Goal: Download file/media

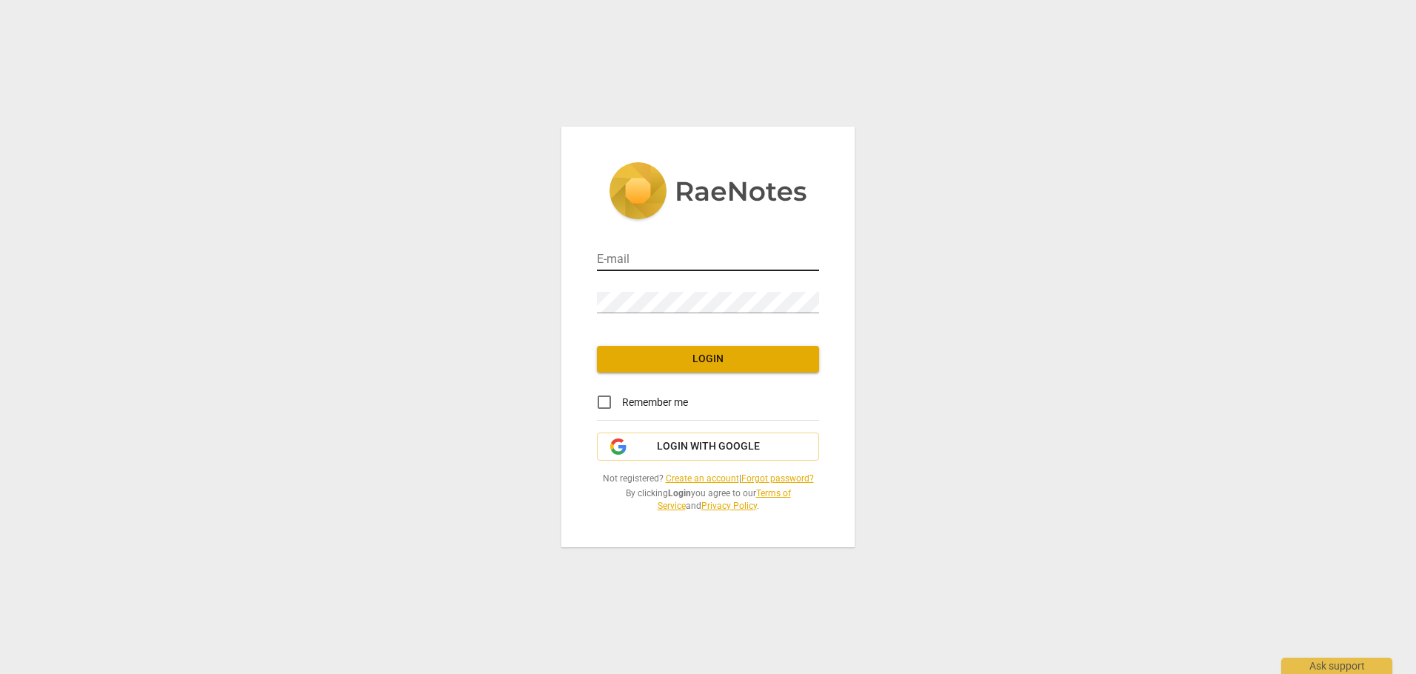
click at [637, 256] on input "email" at bounding box center [708, 260] width 222 height 21
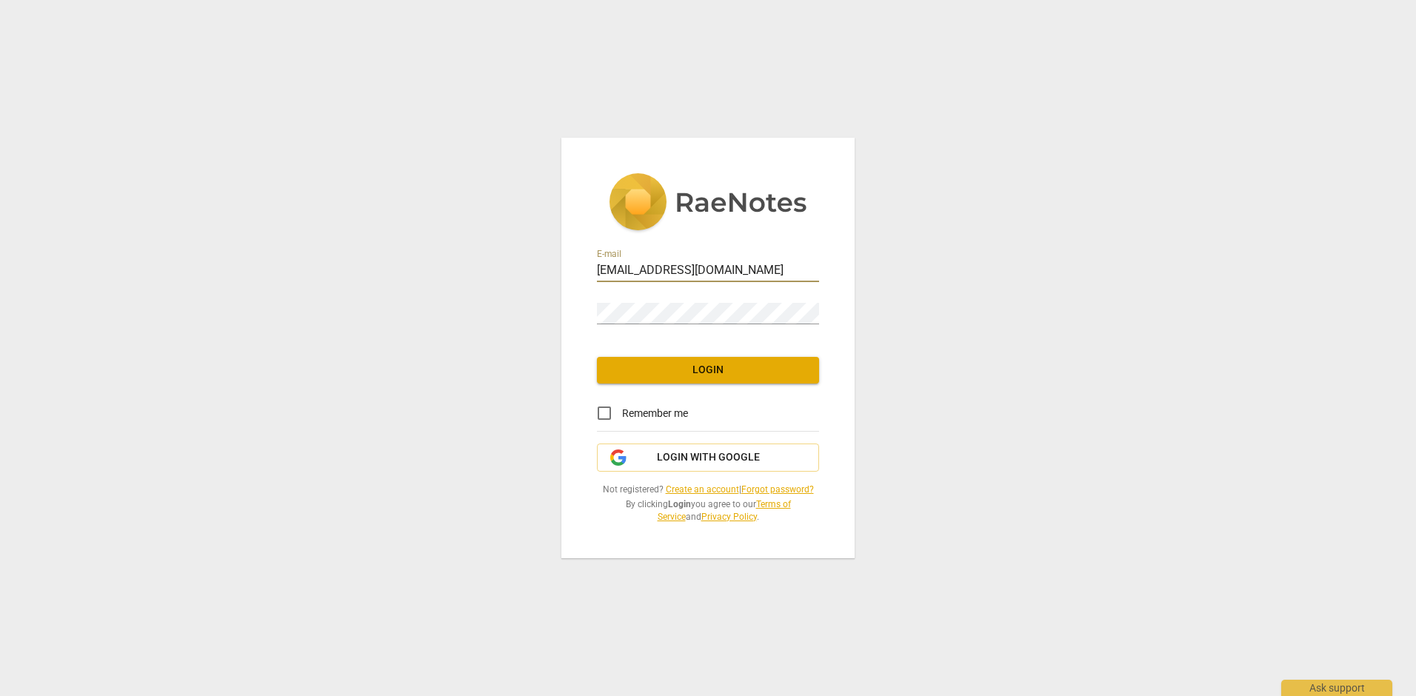
type input "[EMAIL_ADDRESS][DOMAIN_NAME]"
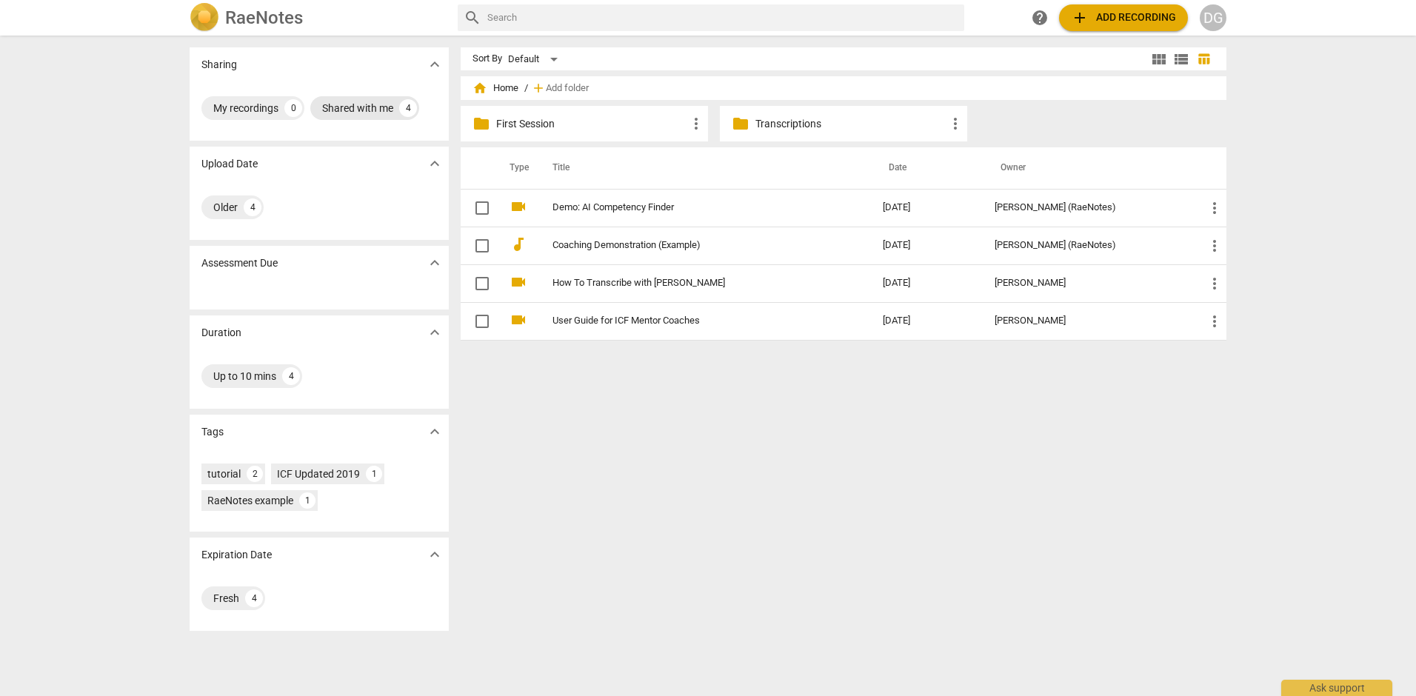
click at [361, 107] on div "Shared with me" at bounding box center [357, 108] width 71 height 15
click at [554, 121] on p "First Session" at bounding box center [591, 124] width 191 height 16
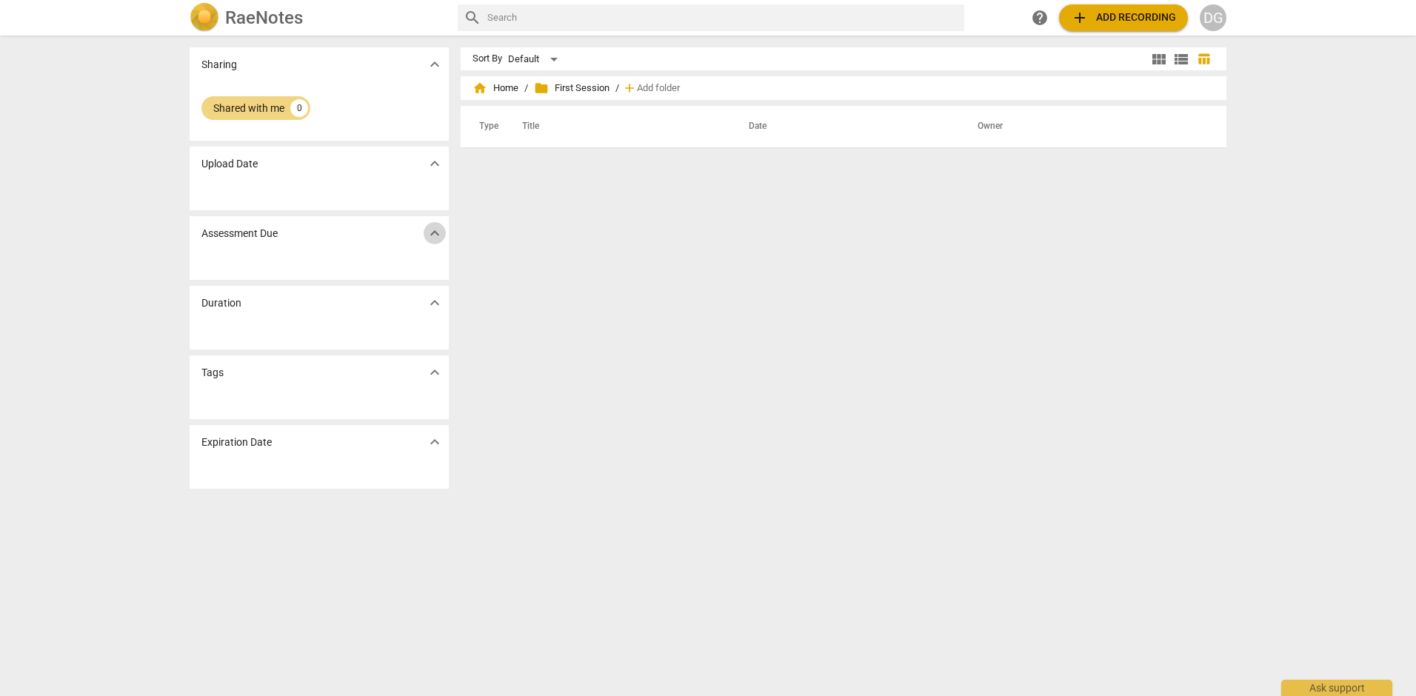
click at [431, 231] on span "expand_more" at bounding box center [435, 233] width 18 height 18
click at [221, 298] on p "Duration" at bounding box center [221, 304] width 40 height 16
click at [264, 101] on div "Shared with me" at bounding box center [248, 108] width 71 height 15
click at [501, 90] on span "home Home" at bounding box center [496, 88] width 46 height 15
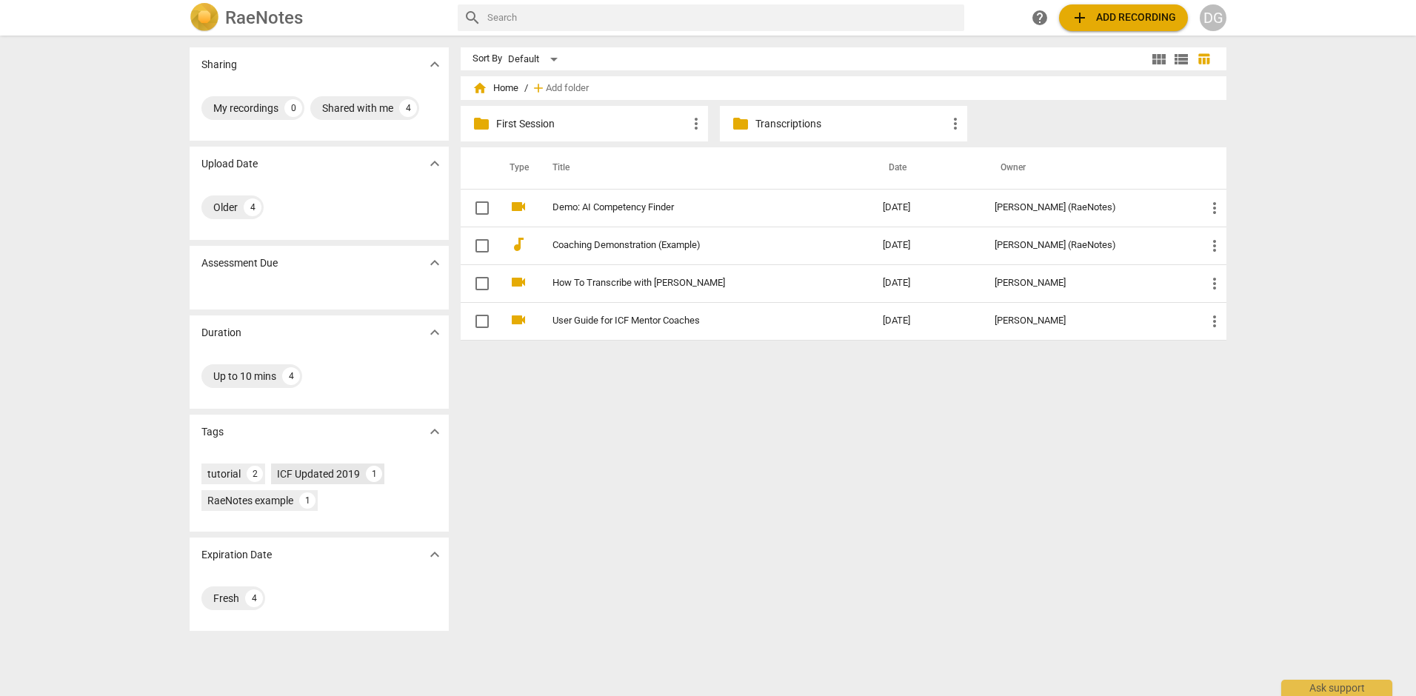
click at [337, 474] on div "ICF Updated 2019" at bounding box center [318, 474] width 83 height 15
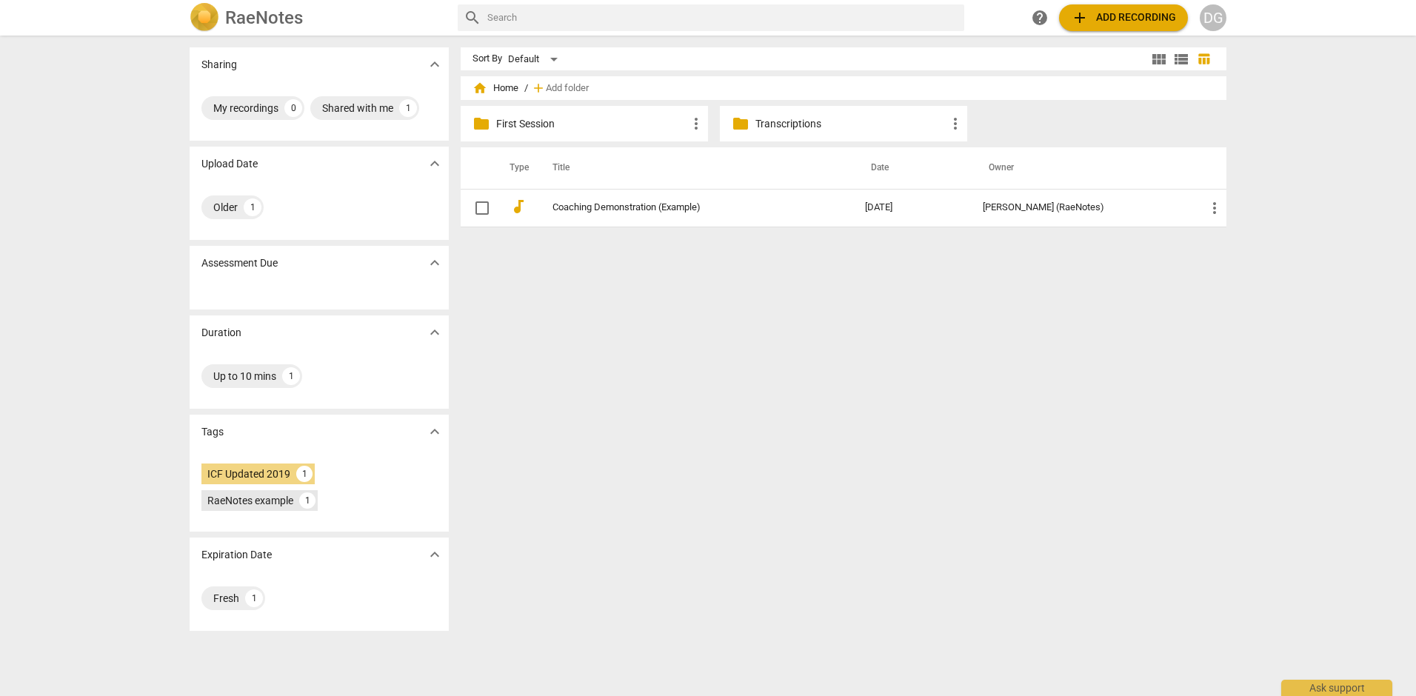
click at [259, 499] on div "RaeNotes example" at bounding box center [250, 500] width 86 height 15
click at [257, 473] on div "ICF Updated 2019" at bounding box center [248, 474] width 83 height 15
click at [259, 10] on h2 "RaeNotes" at bounding box center [264, 17] width 78 height 21
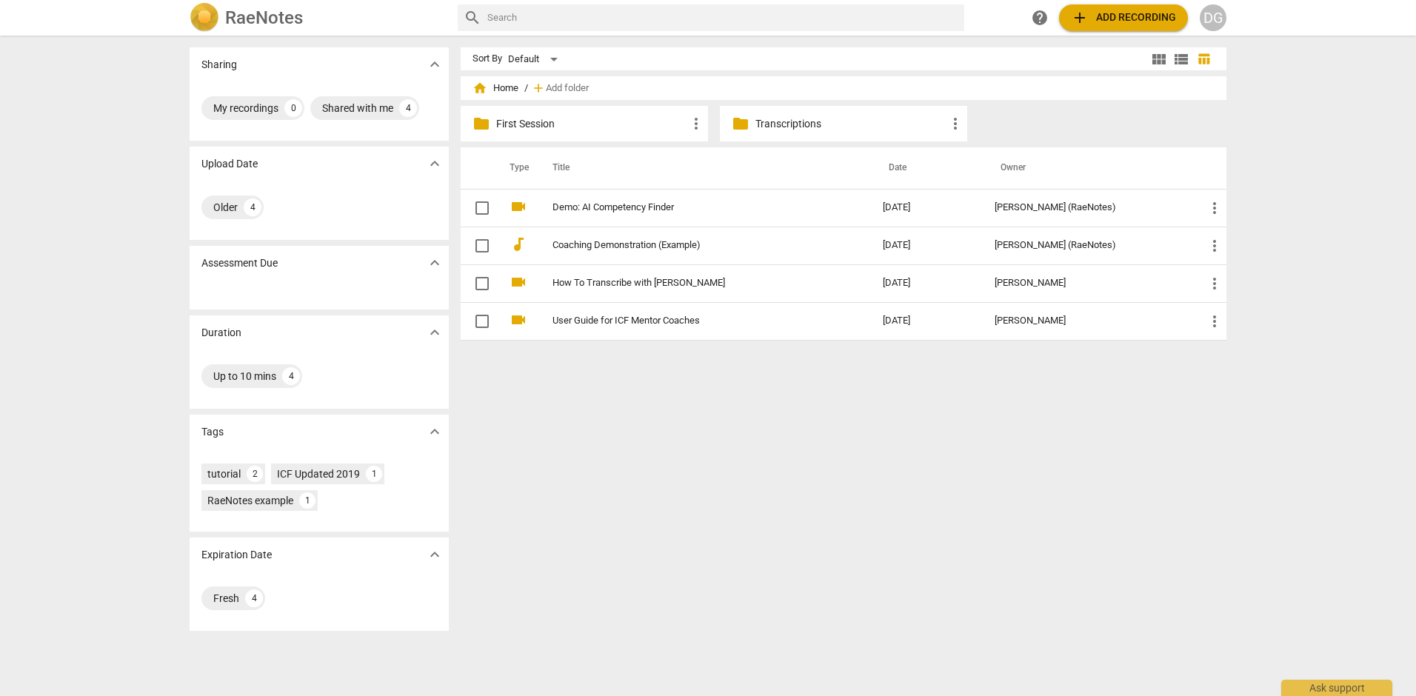
click at [1170, 55] on span "view_list" at bounding box center [1181, 59] width 22 height 18
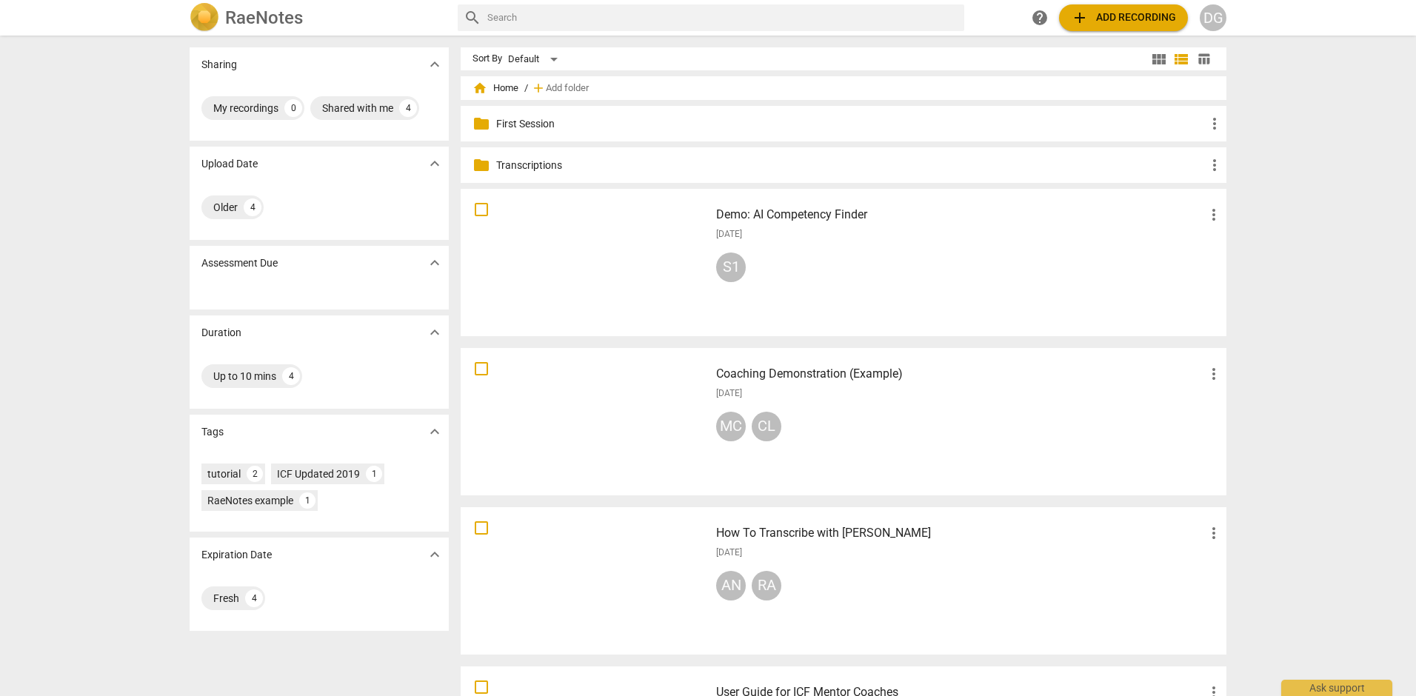
scroll to position [130, 0]
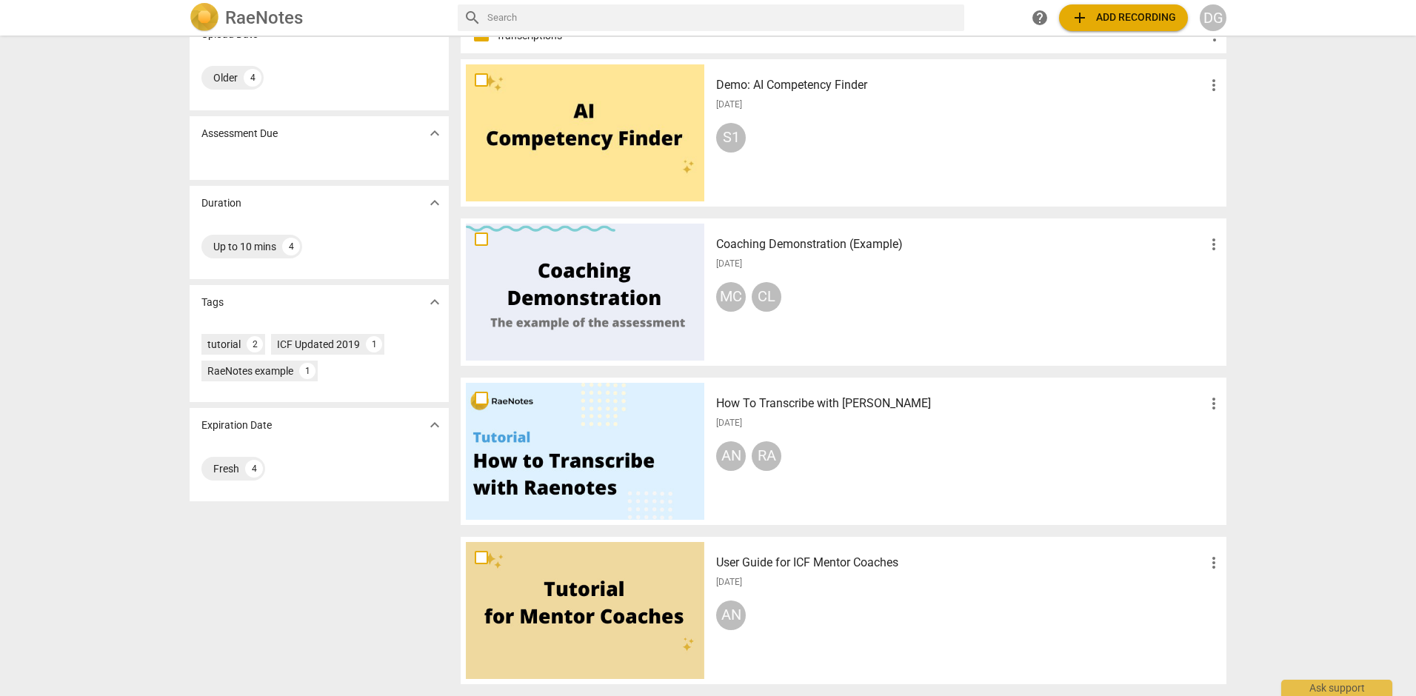
click at [577, 468] on div at bounding box center [585, 451] width 239 height 137
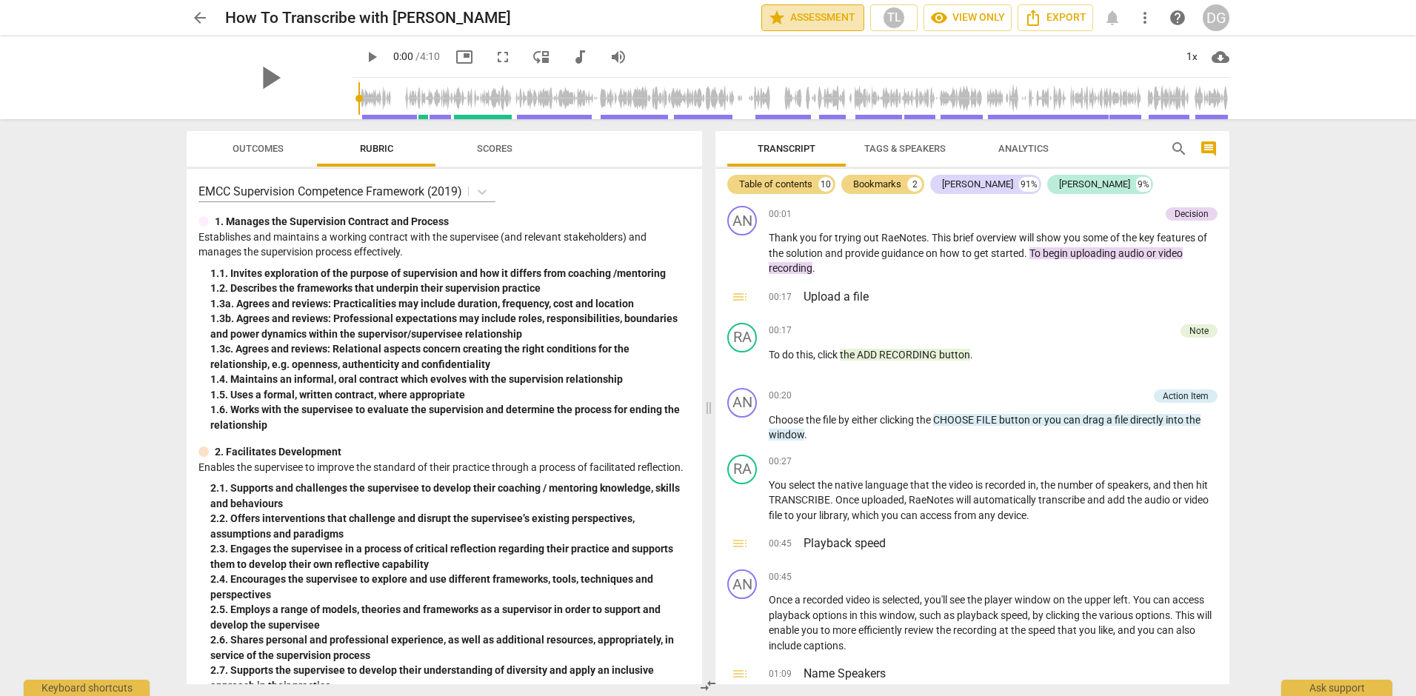
click at [821, 18] on span "star Assessment" at bounding box center [813, 18] width 90 height 18
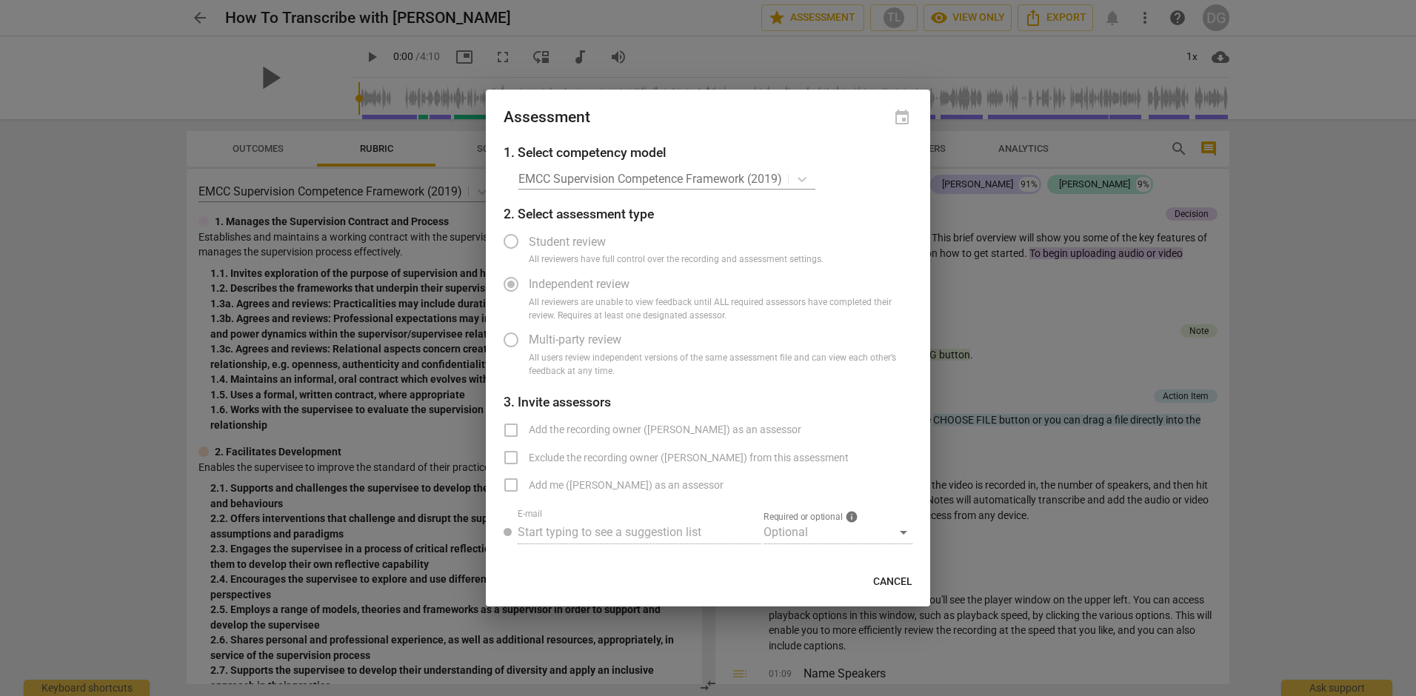
drag, startPoint x: 936, startPoint y: 508, endPoint x: 887, endPoint y: 577, distance: 84.9
click at [887, 577] on div "Assessment event 1. Select competency model EMCC Supervision Competence Framewo…" at bounding box center [708, 349] width 444 height 518
click at [887, 575] on span "Cancel" at bounding box center [892, 582] width 39 height 15
radio input "false"
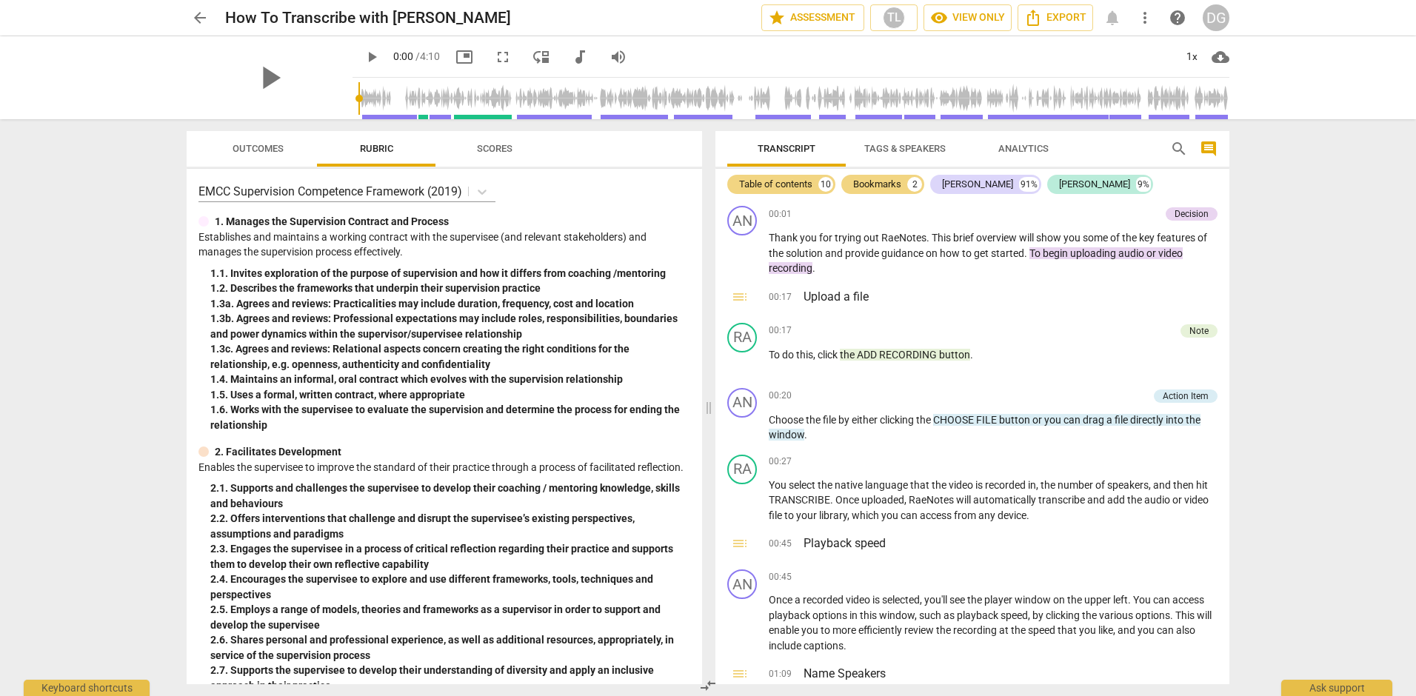
click at [1222, 19] on div "DG" at bounding box center [1216, 17] width 27 height 27
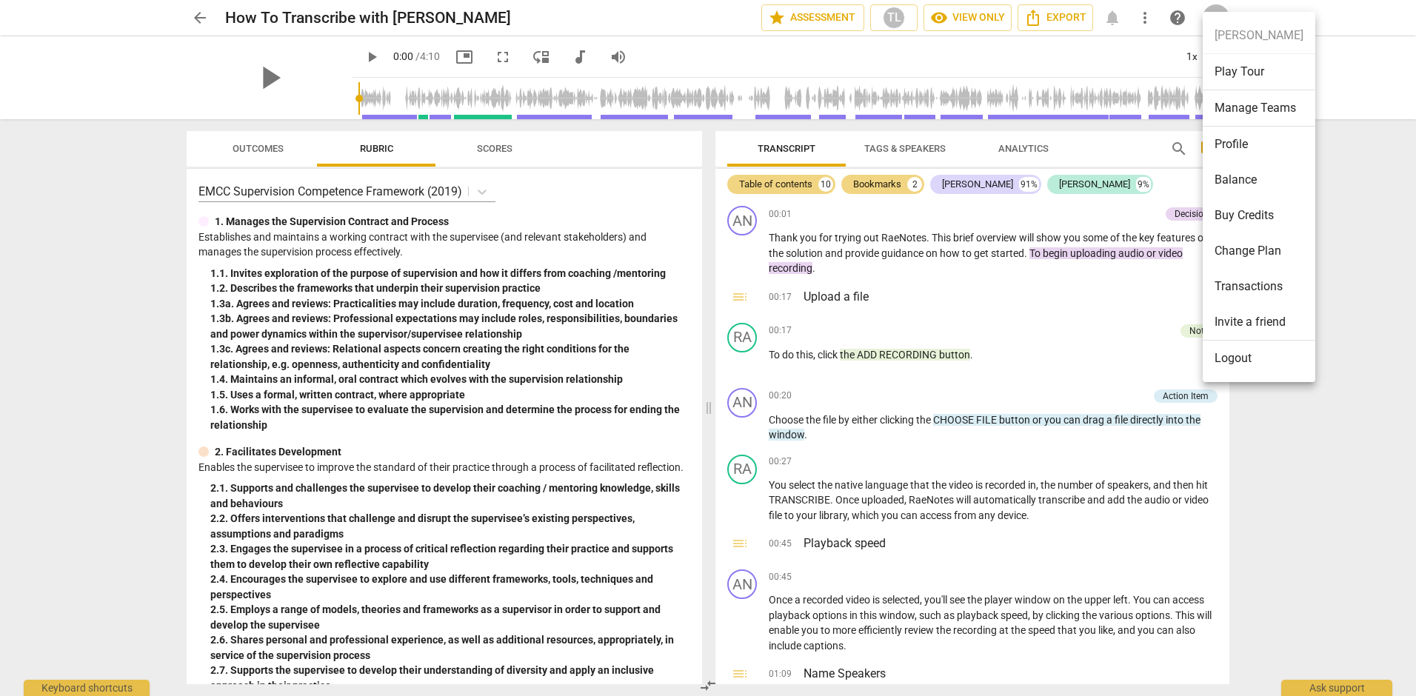
click at [1145, 17] on div at bounding box center [708, 348] width 1416 height 696
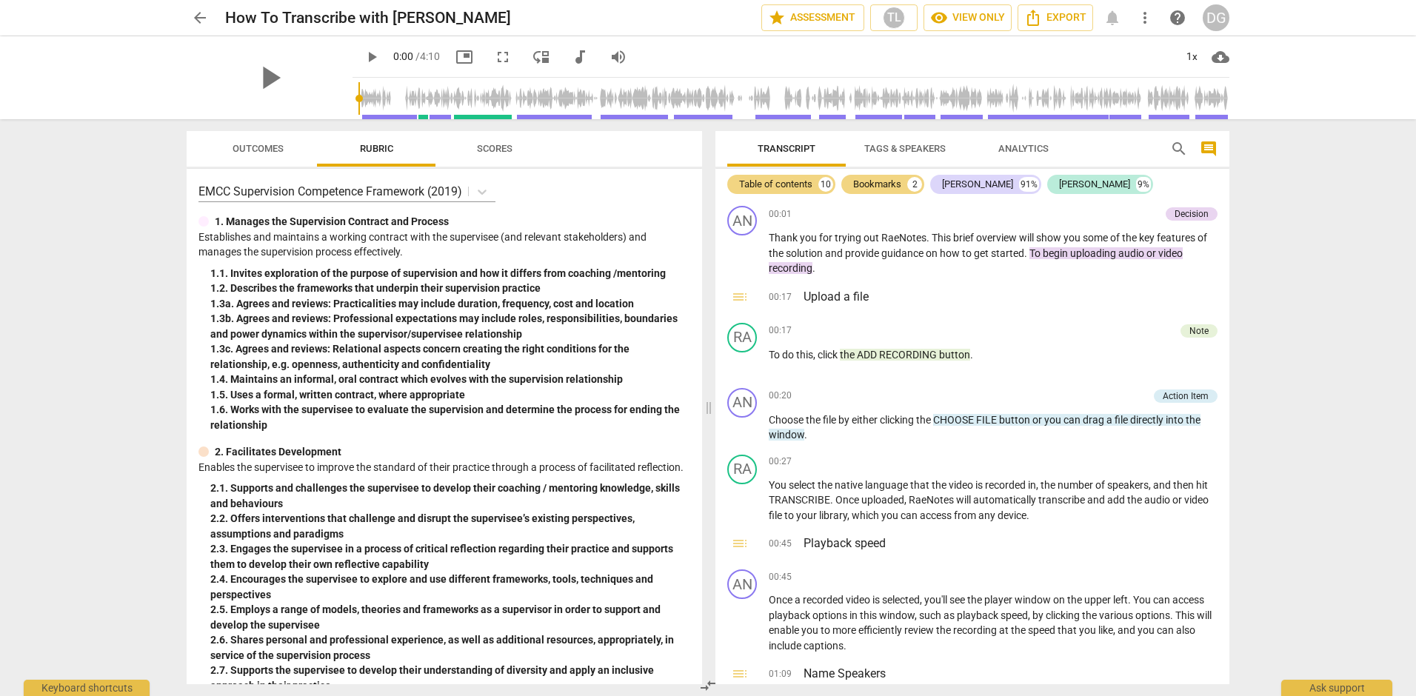
click at [1213, 20] on div "DG" at bounding box center [1216, 17] width 27 height 27
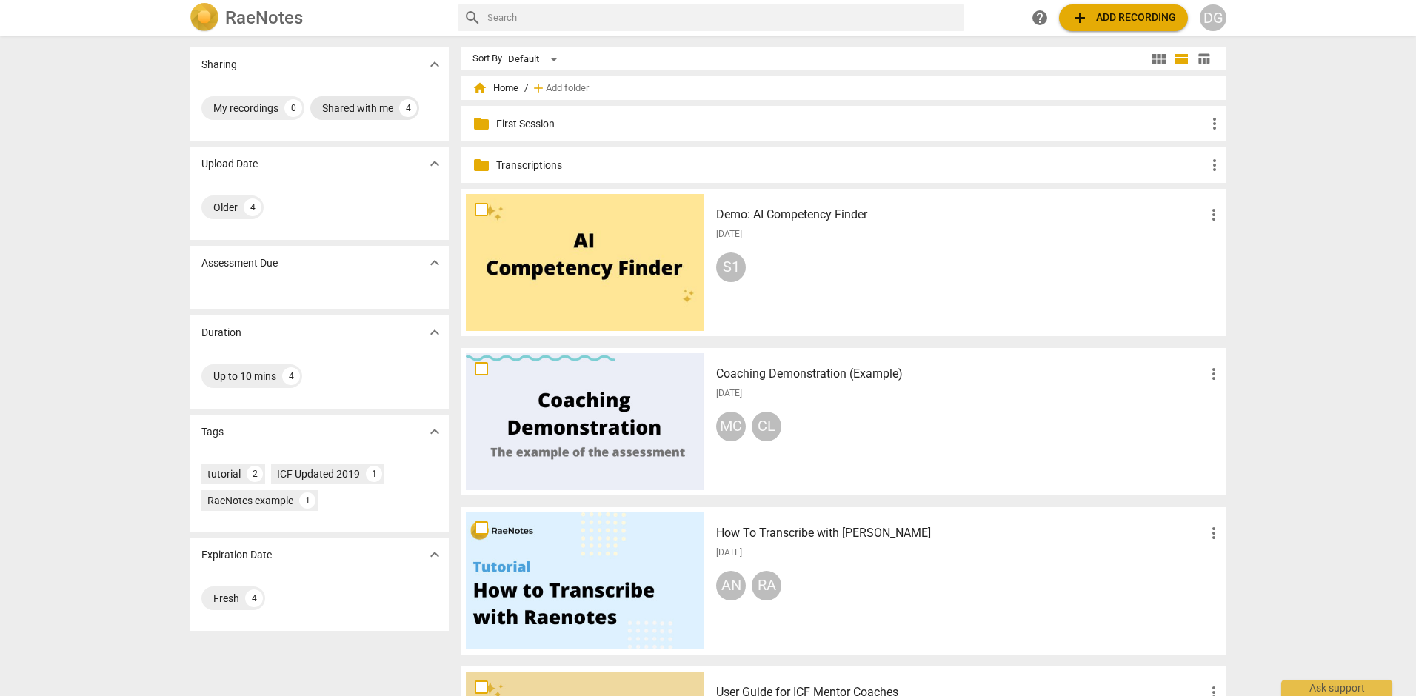
click at [357, 107] on div "Shared with me" at bounding box center [357, 108] width 71 height 15
click at [279, 107] on div "Shared with me" at bounding box center [248, 108] width 71 height 15
click at [400, 103] on div "4" at bounding box center [408, 108] width 18 height 18
click at [554, 58] on div "Default" at bounding box center [535, 59] width 55 height 24
click at [670, 72] on div at bounding box center [708, 348] width 1416 height 696
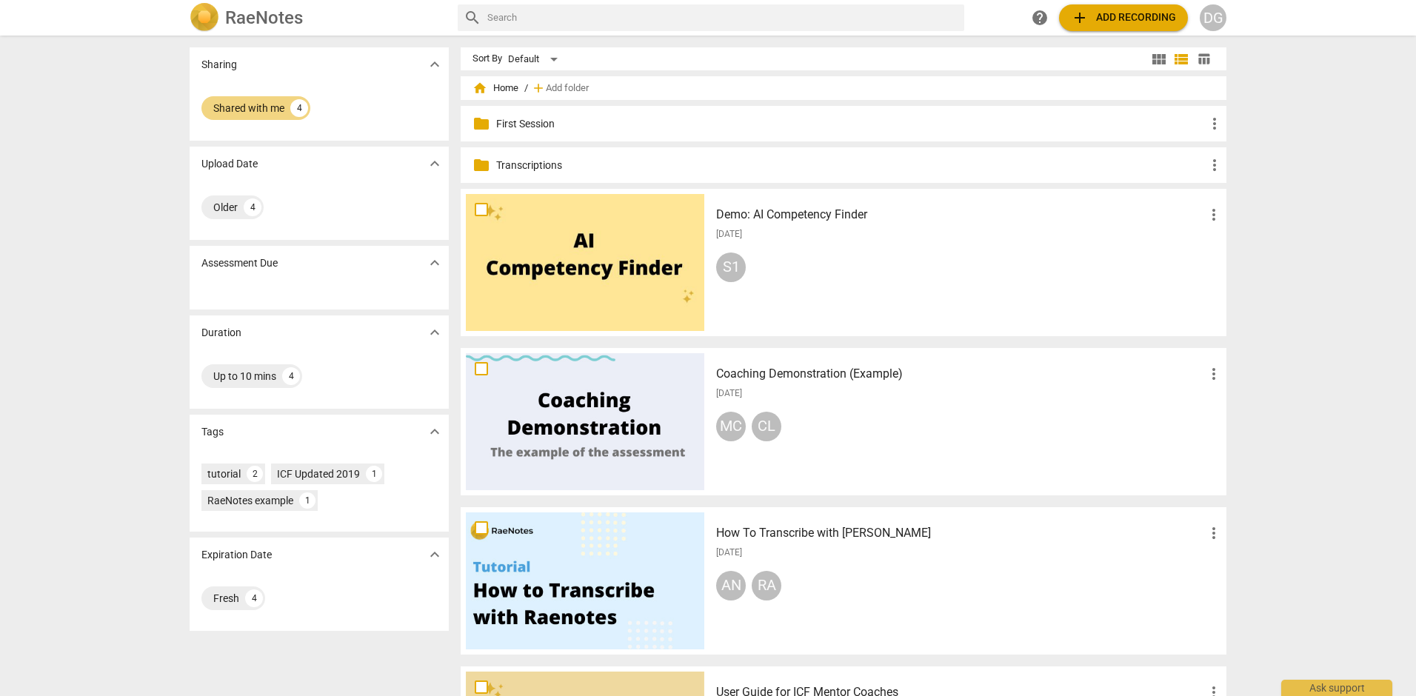
click at [492, 90] on span "home Home" at bounding box center [496, 88] width 46 height 15
click at [547, 123] on p "First Session" at bounding box center [851, 124] width 710 height 16
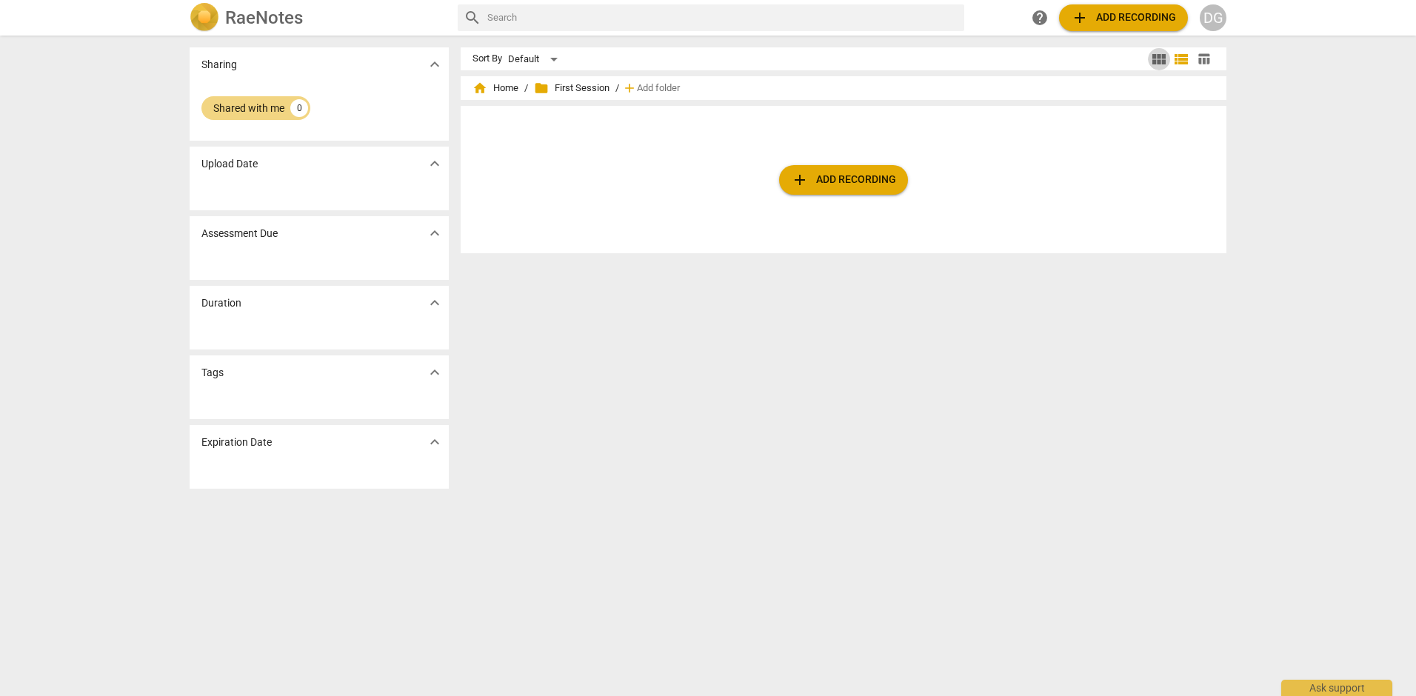
click at [1150, 59] on span "view_module" at bounding box center [1159, 59] width 18 height 18
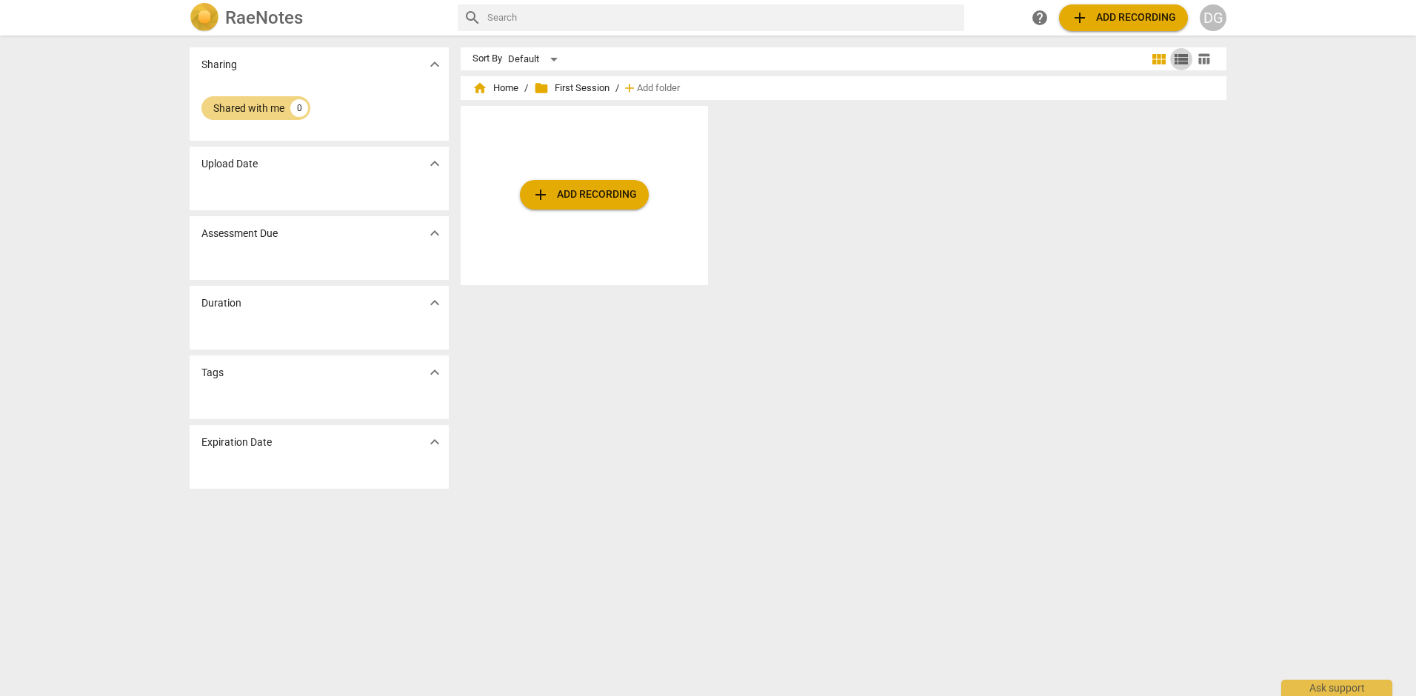
click at [1183, 56] on span "view_list" at bounding box center [1182, 59] width 18 height 18
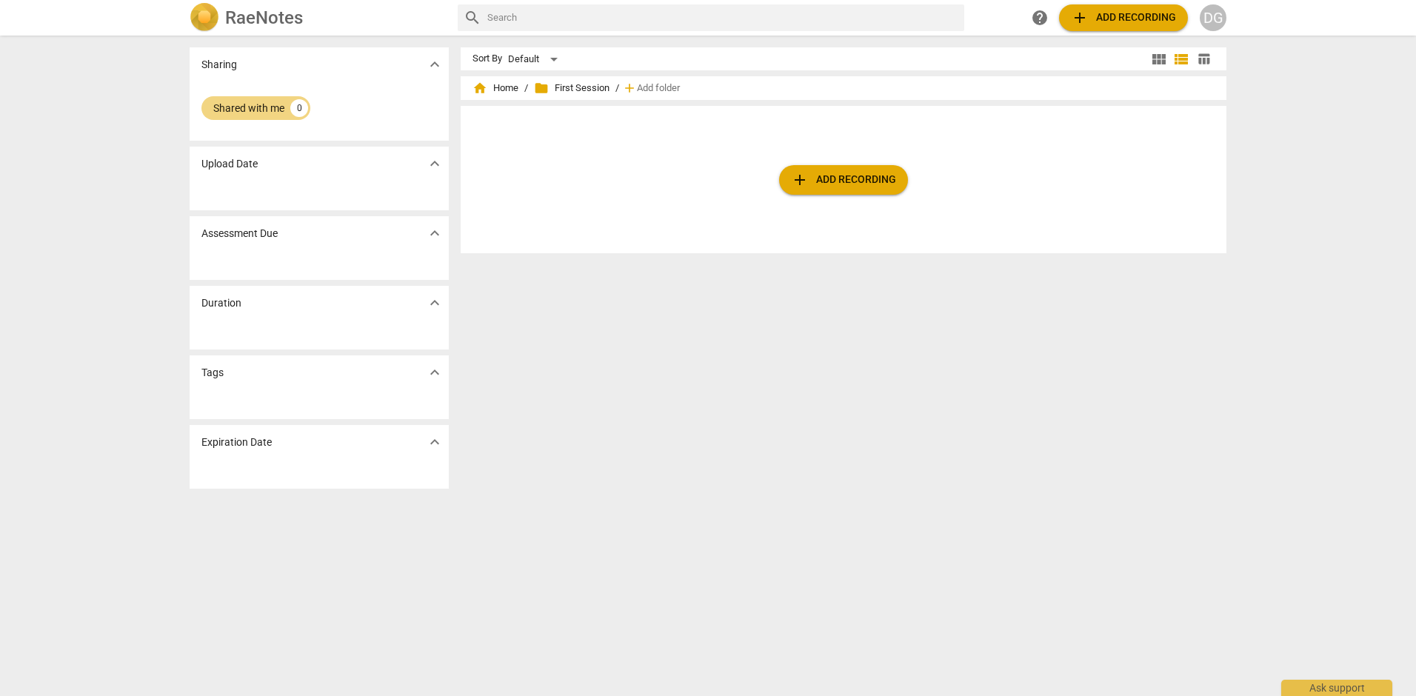
click at [1200, 57] on span "table_chart" at bounding box center [1204, 59] width 14 height 14
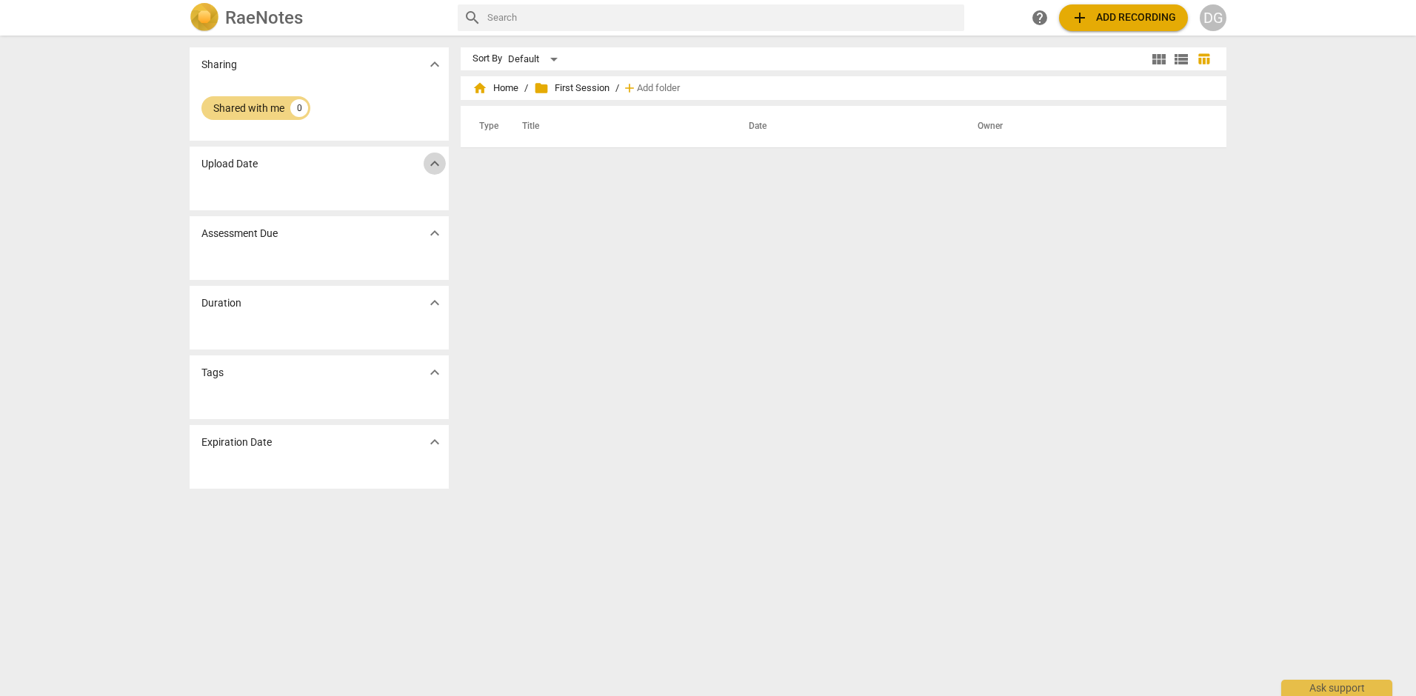
click at [431, 161] on span "expand_more" at bounding box center [435, 164] width 18 height 18
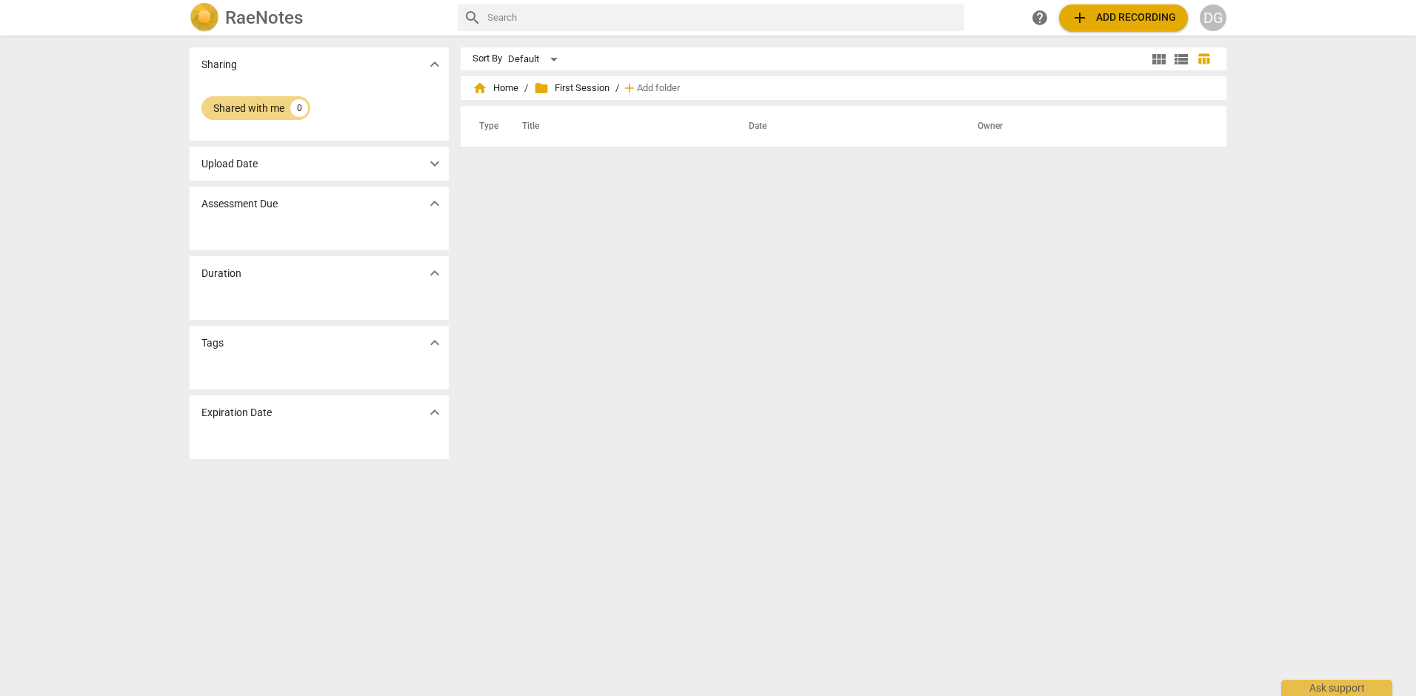
click at [435, 165] on span "expand_more" at bounding box center [435, 164] width 18 height 18
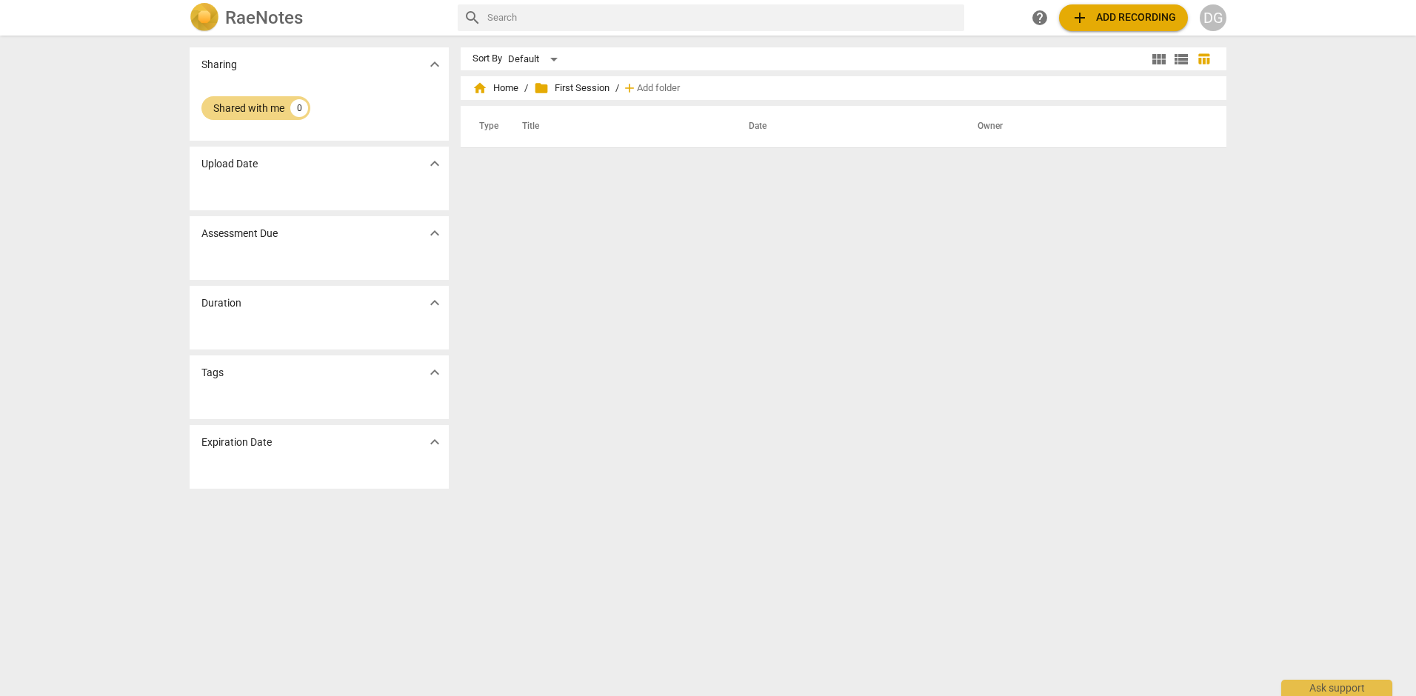
click at [221, 66] on p "Sharing" at bounding box center [219, 65] width 36 height 16
click at [233, 110] on div "Shared with me" at bounding box center [248, 108] width 71 height 15
click at [1044, 21] on span "help" at bounding box center [1040, 18] width 18 height 18
click at [1036, 19] on span "help" at bounding box center [1040, 18] width 18 height 18
click at [1133, 12] on span "add Add recording" at bounding box center [1123, 18] width 105 height 18
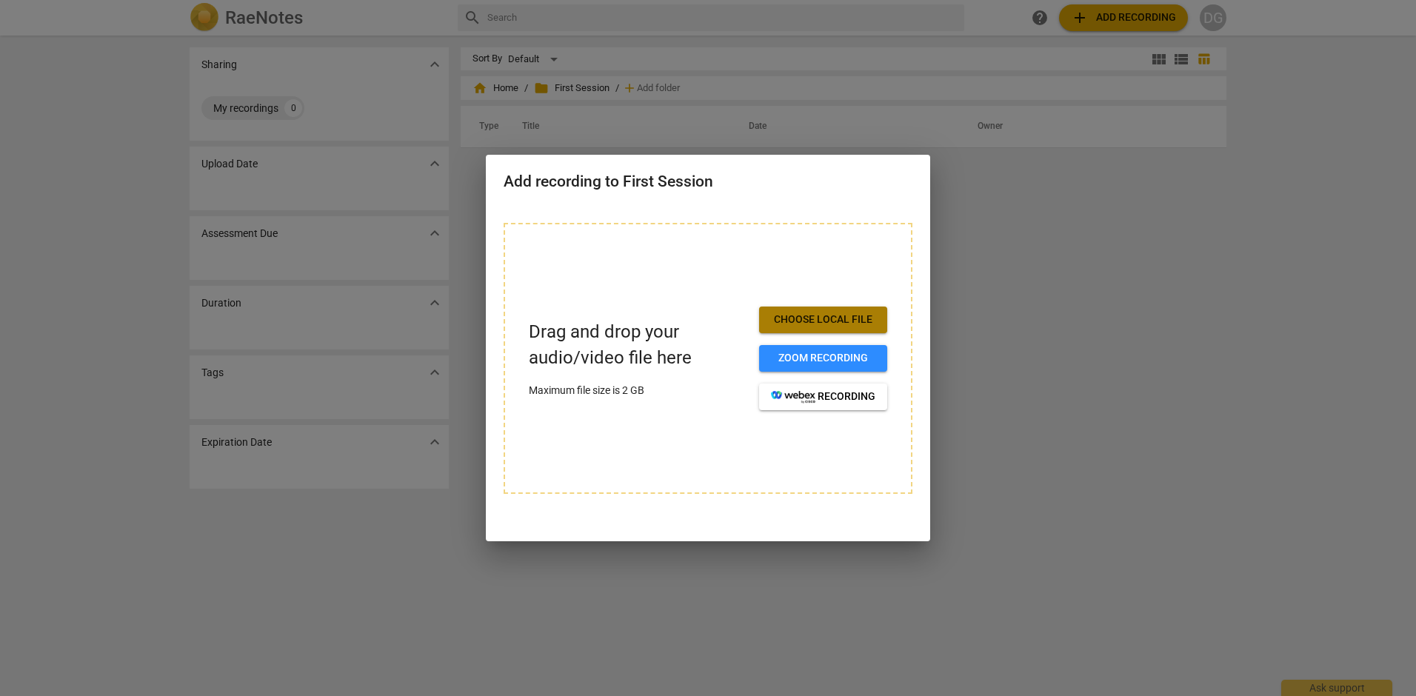
click at [825, 319] on span "Choose local file" at bounding box center [823, 320] width 104 height 15
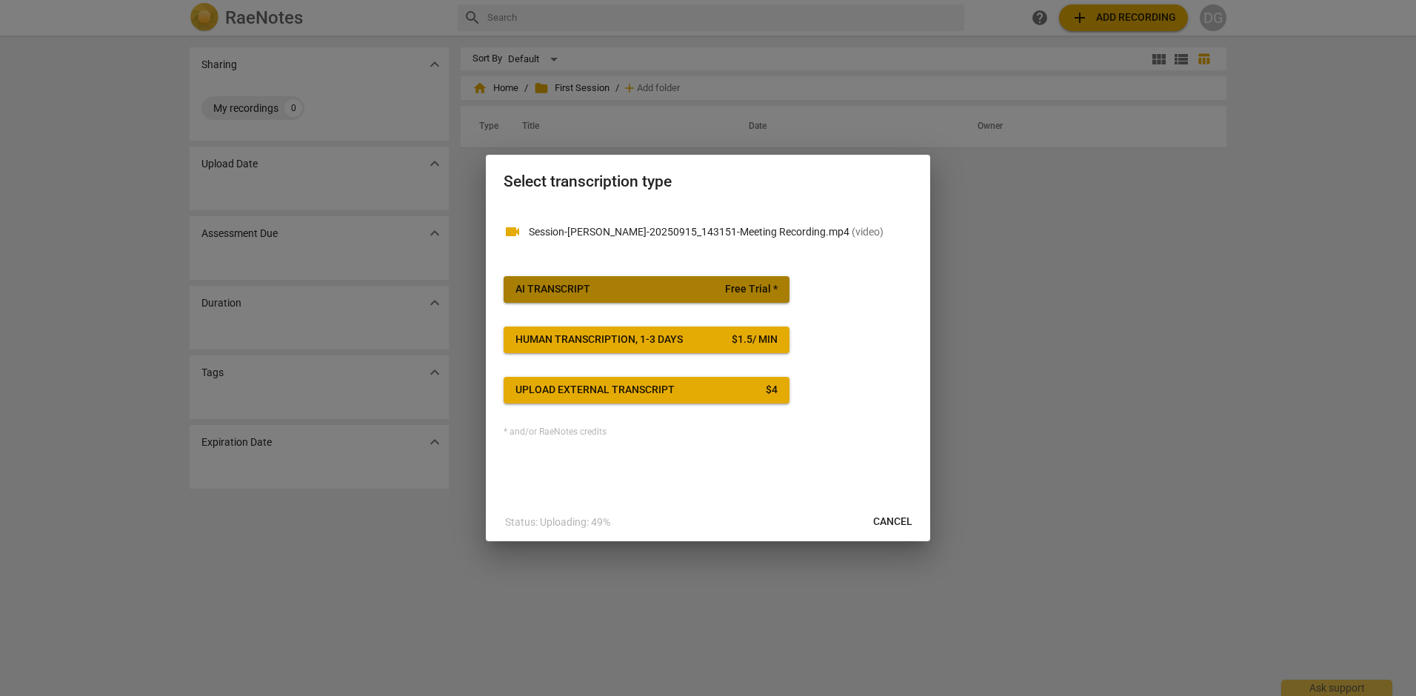
click at [585, 286] on div "AI Transcript" at bounding box center [553, 289] width 75 height 15
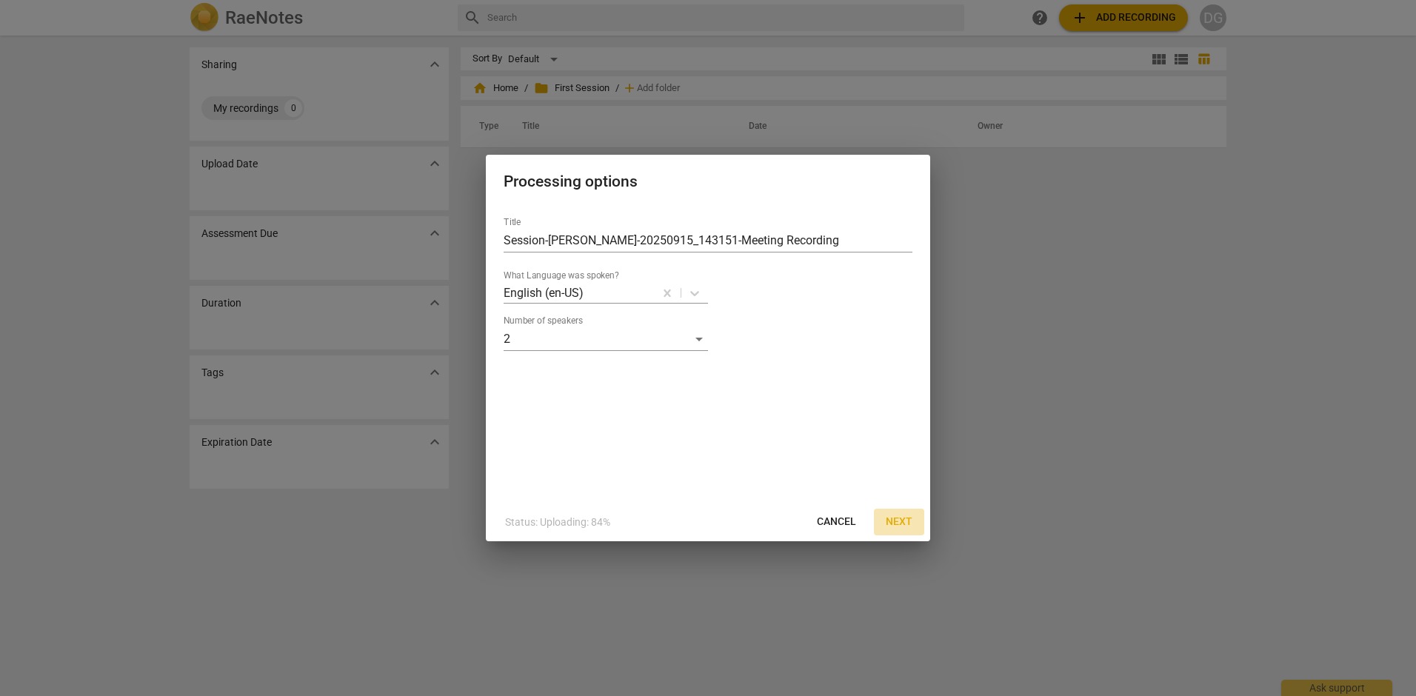
click at [893, 517] on span "Next" at bounding box center [899, 522] width 27 height 15
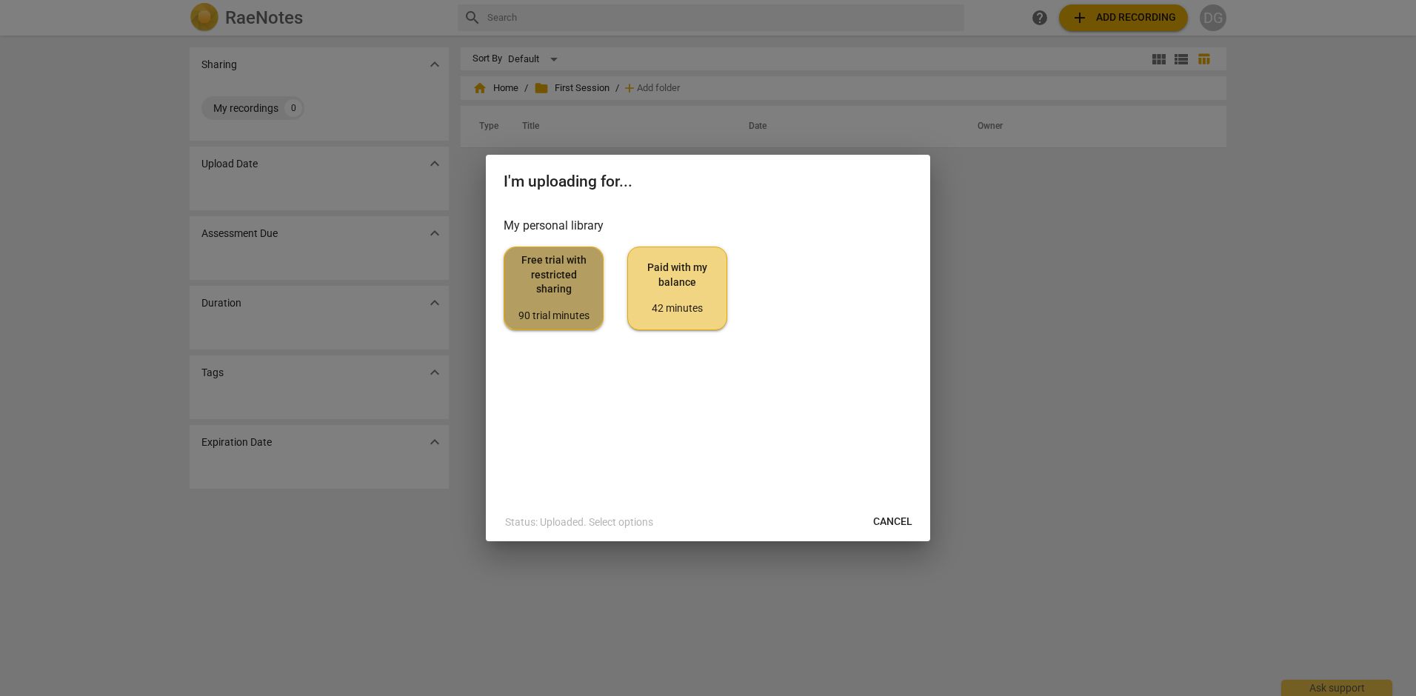
click at [560, 277] on span "Free trial with restricted sharing 90 trial minutes" at bounding box center [553, 288] width 75 height 70
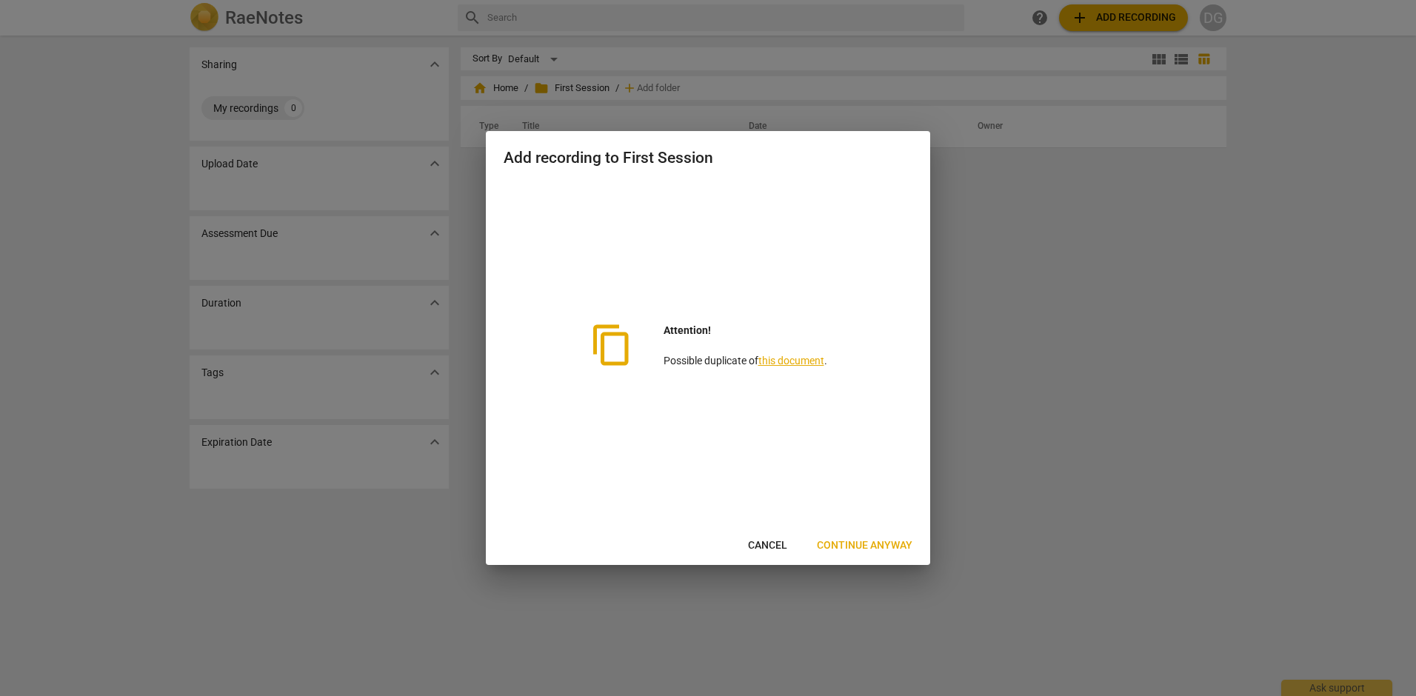
click at [865, 541] on span "Continue anyway" at bounding box center [865, 546] width 96 height 15
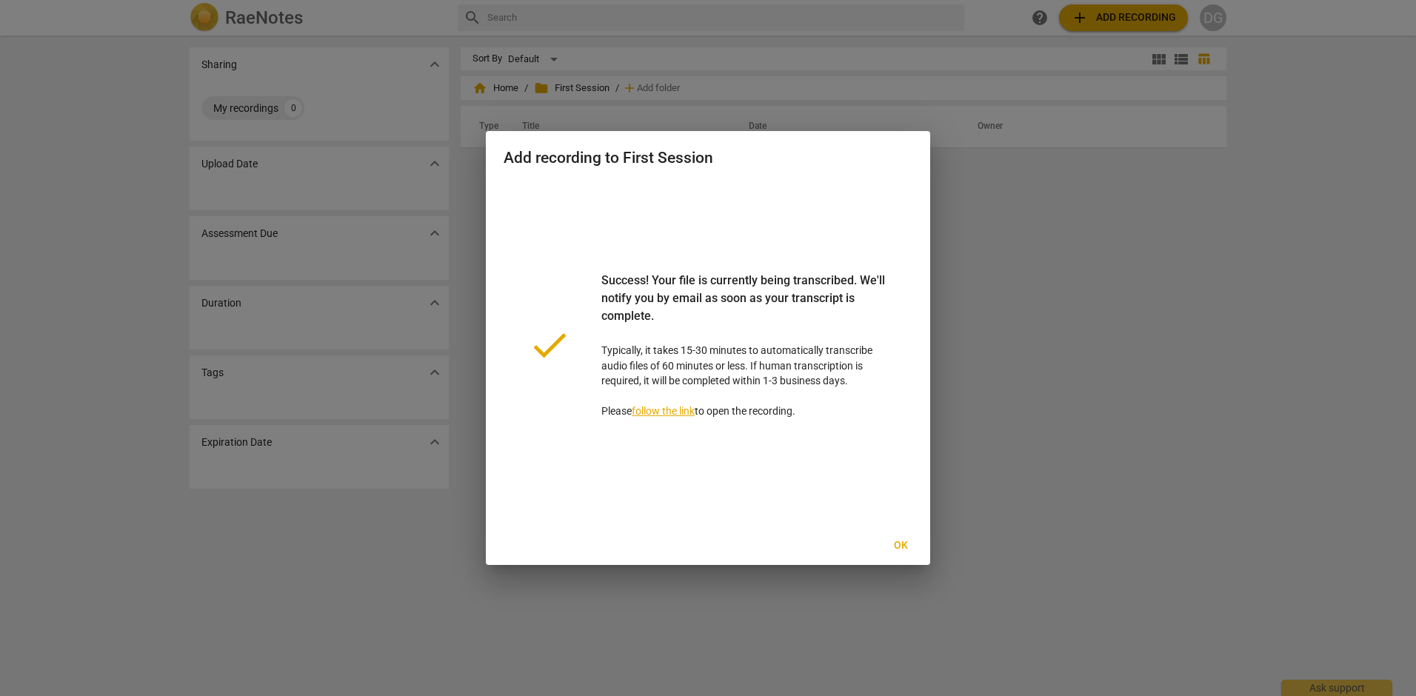
click at [895, 542] on span "Ok" at bounding box center [901, 546] width 24 height 15
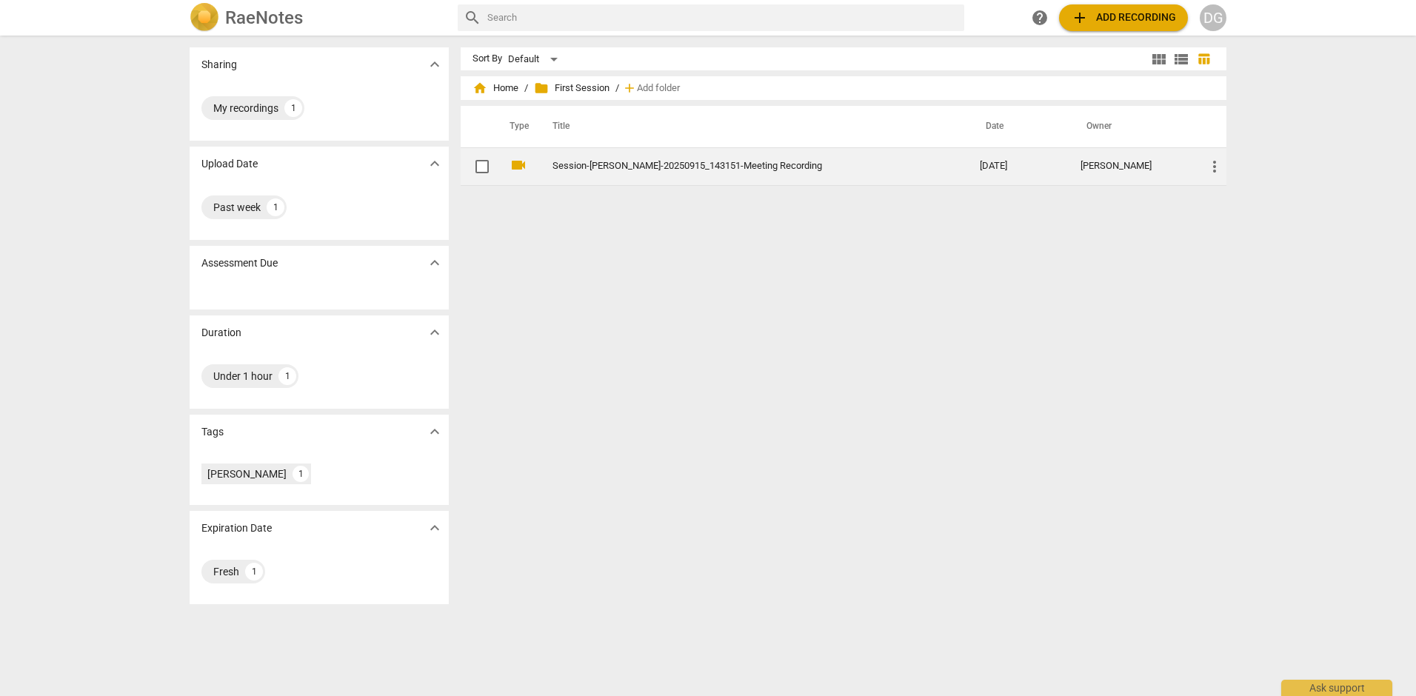
click at [1211, 168] on span "more_vert" at bounding box center [1215, 167] width 18 height 18
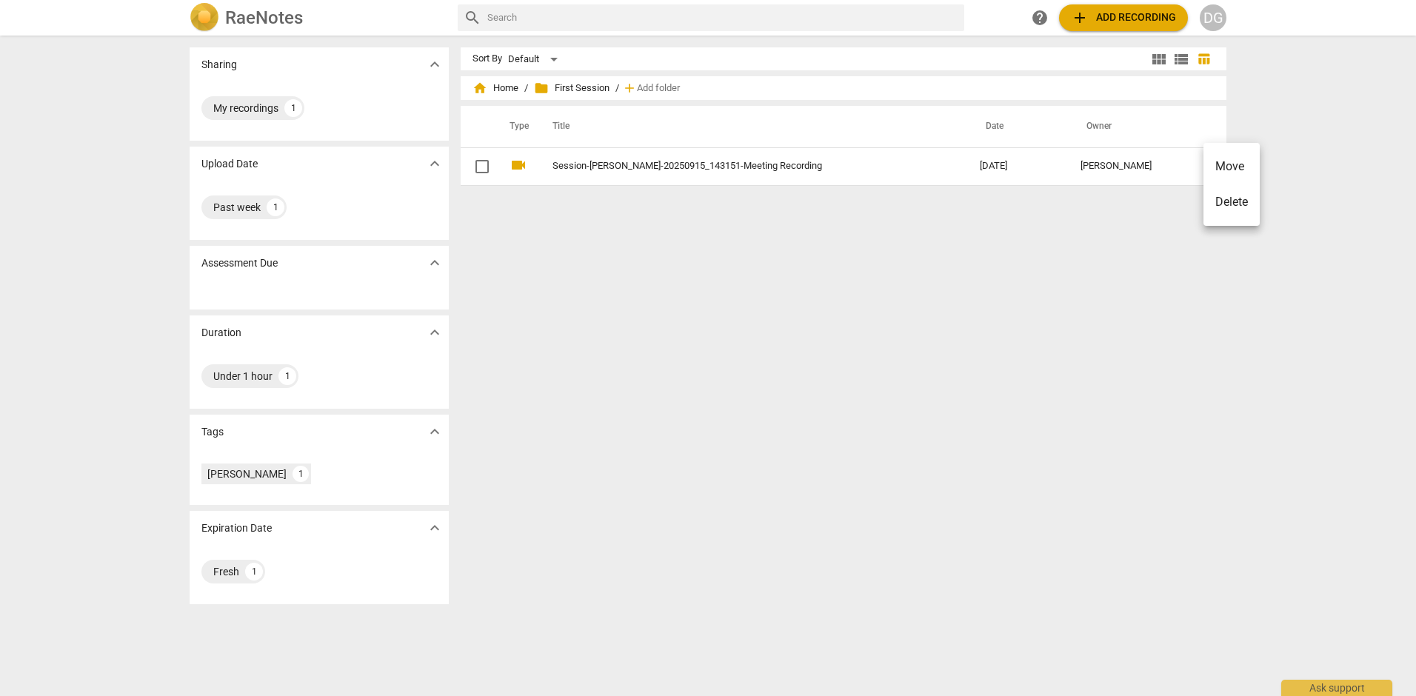
click at [1122, 176] on div at bounding box center [708, 348] width 1416 height 696
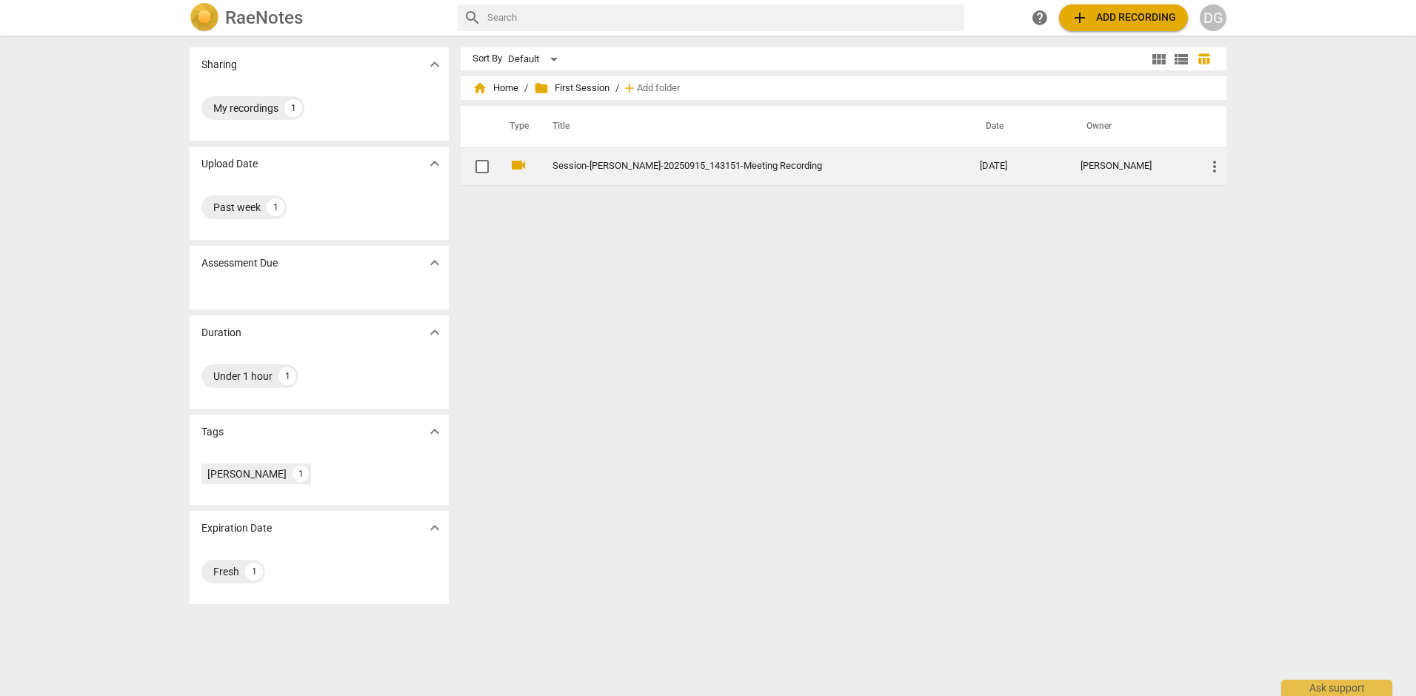
click at [770, 171] on td "Session-[PERSON_NAME]-20250915_143151-Meeting Recording" at bounding box center [751, 166] width 433 height 38
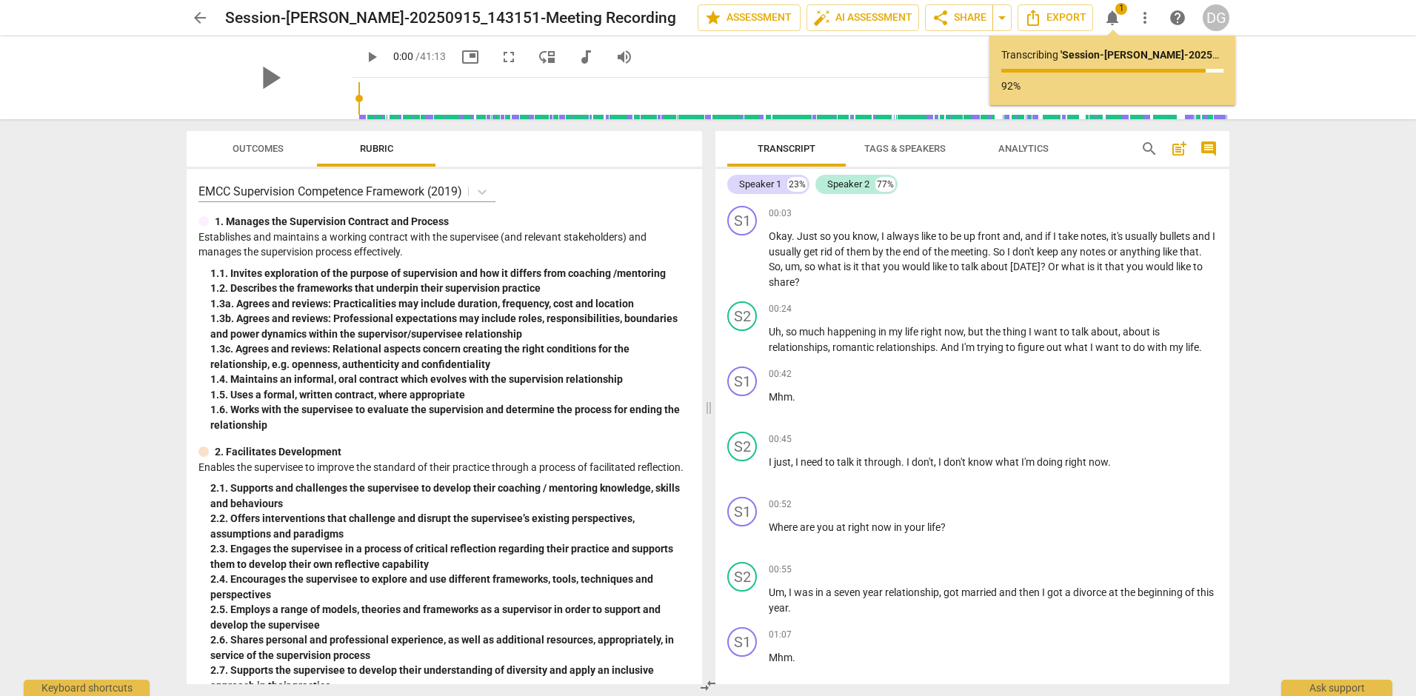
click at [1279, 98] on div "play_arrow play_arrow 0:00 / 41:13 picture_in_picture fullscreen move_down audi…" at bounding box center [708, 77] width 1393 height 83
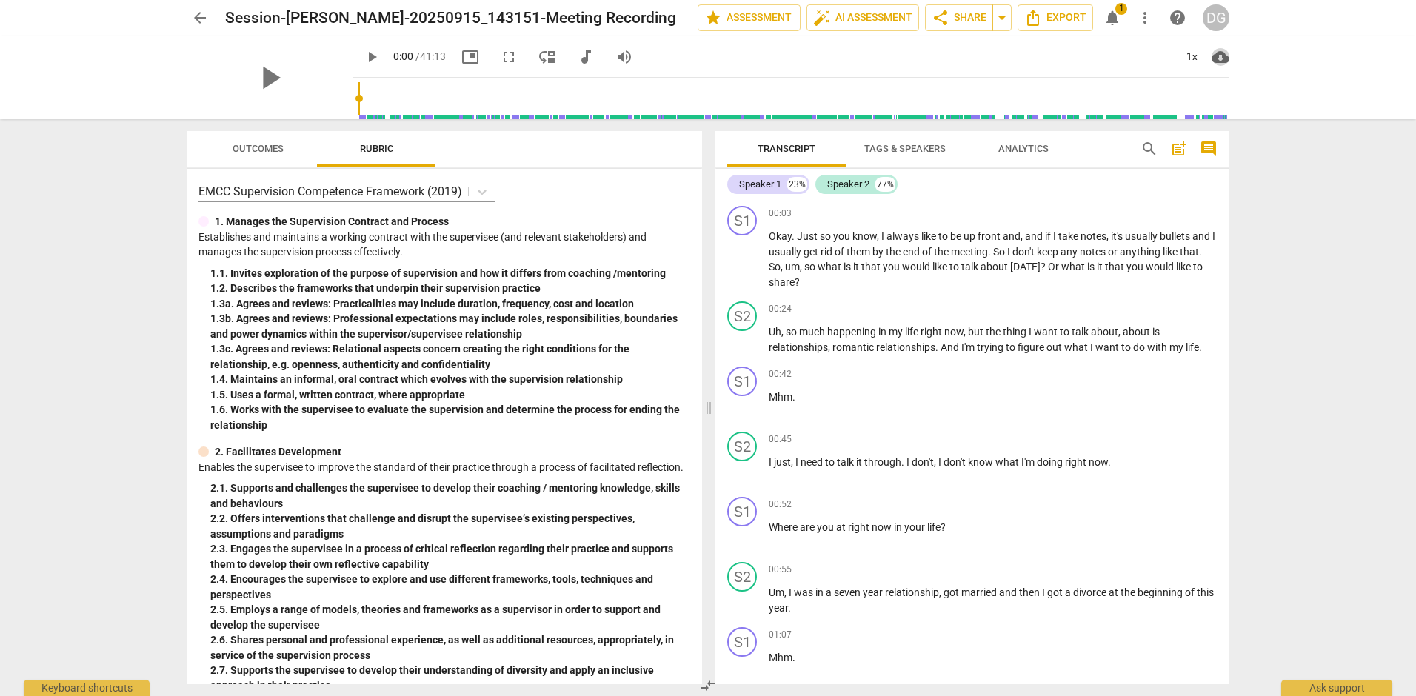
click at [1222, 58] on span "cloud_download" at bounding box center [1221, 57] width 18 height 18
click at [1234, 59] on li "Download audio" at bounding box center [1267, 57] width 110 height 36
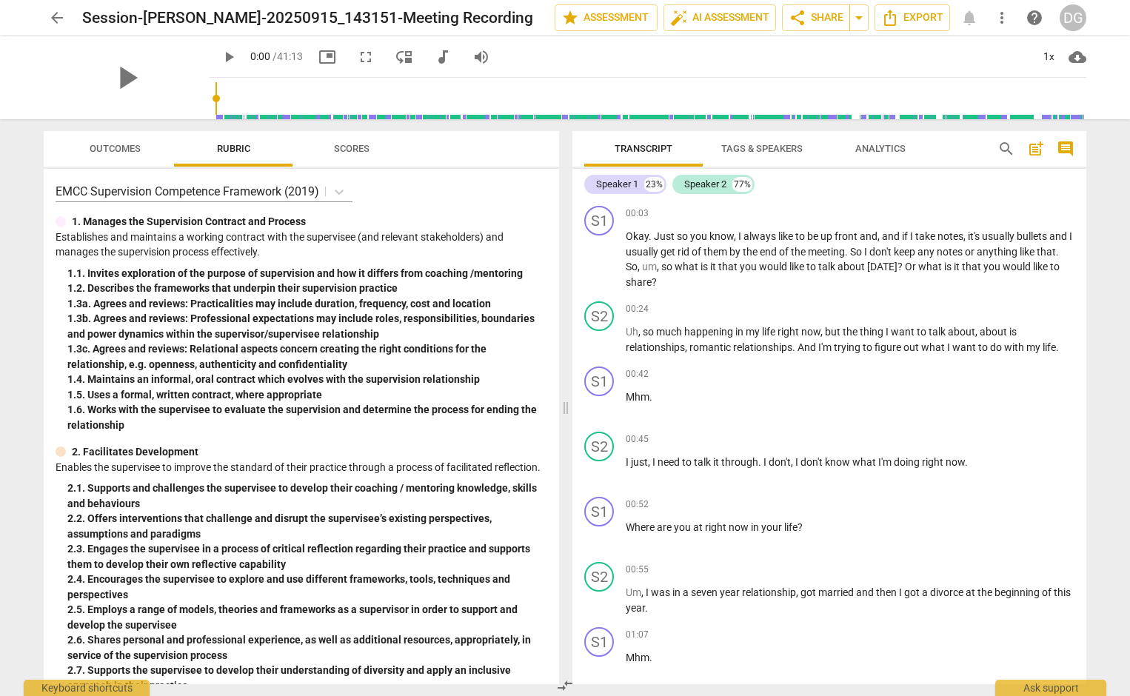
click at [775, 152] on span "Tags & Speakers" at bounding box center [761, 148] width 81 height 11
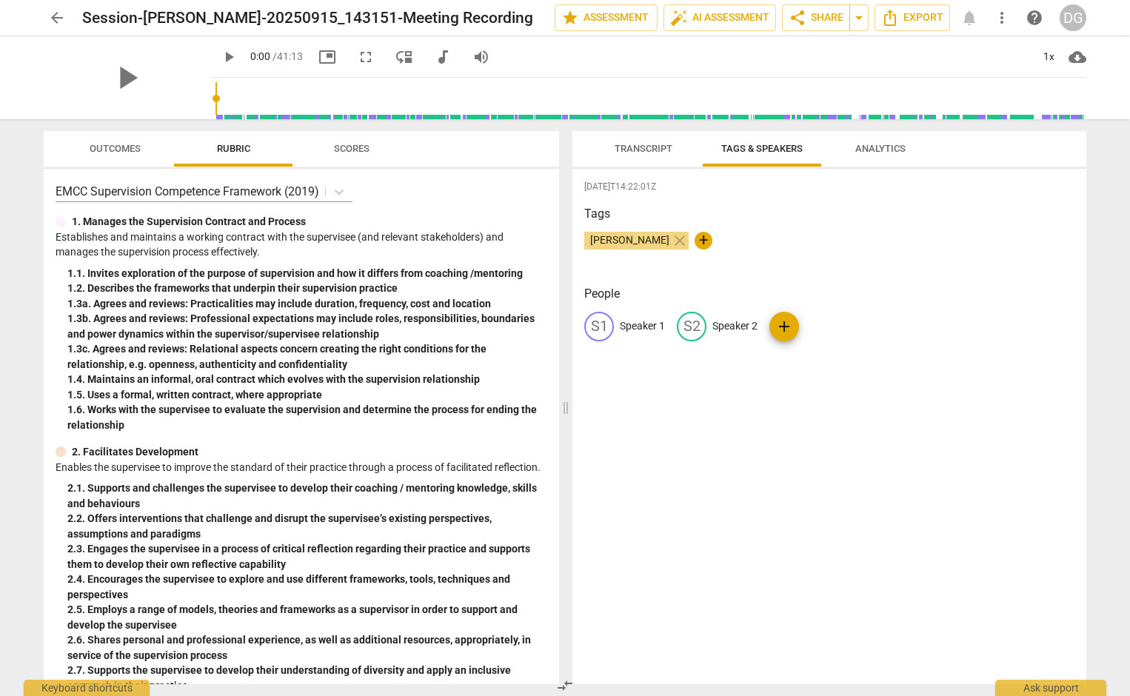
click at [896, 147] on span "Analytics" at bounding box center [881, 148] width 50 height 11
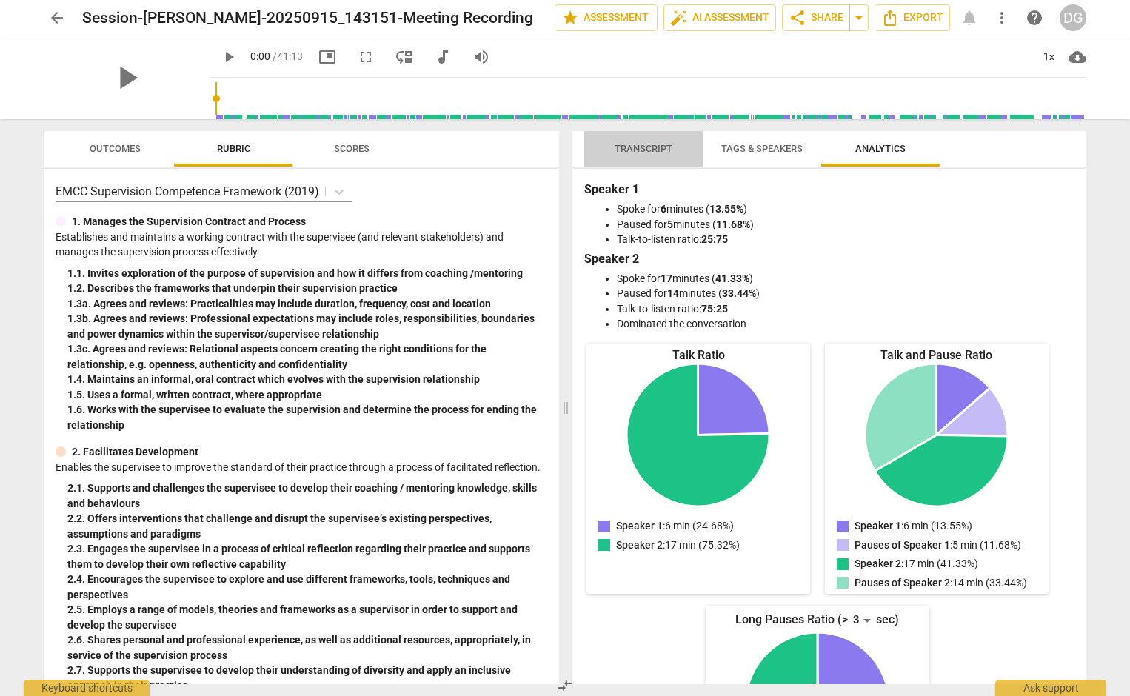
click at [658, 147] on span "Transcript" at bounding box center [644, 148] width 58 height 11
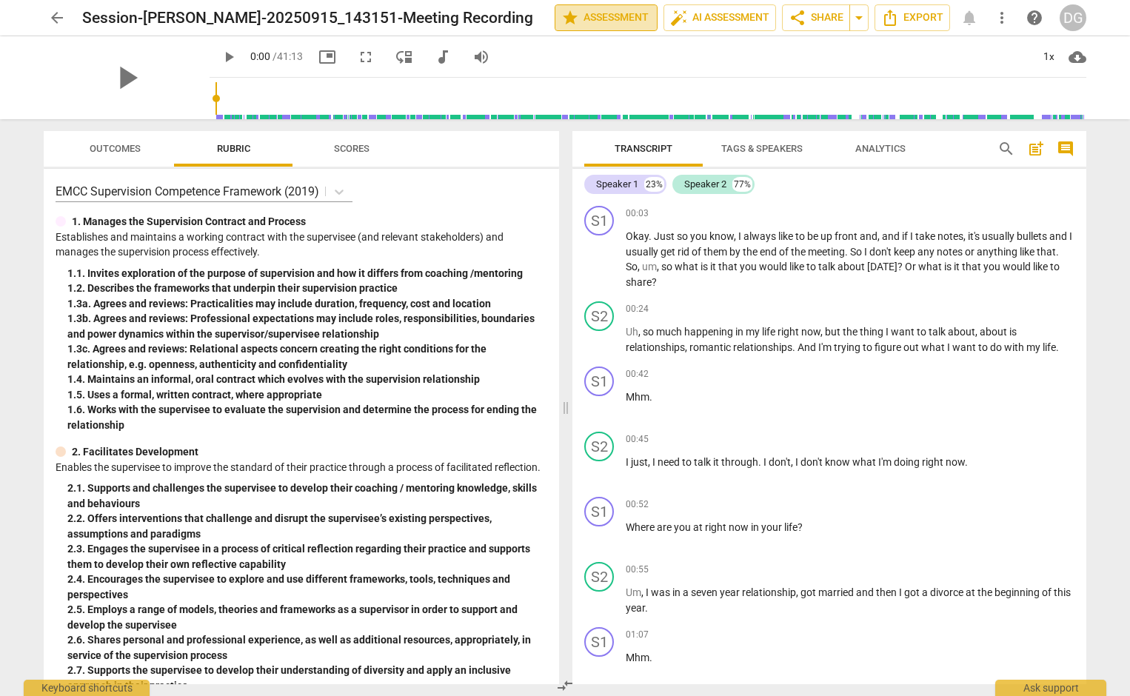
click at [582, 13] on span "star Assessment" at bounding box center [606, 18] width 90 height 18
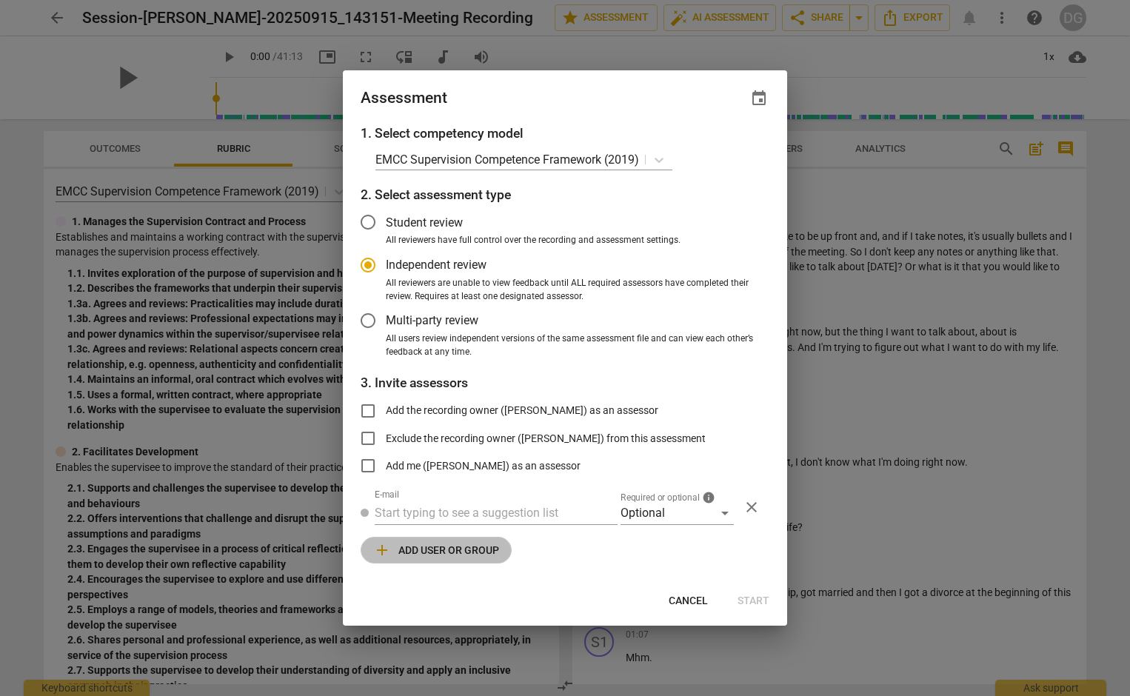
click at [453, 547] on span "add Add user or group" at bounding box center [436, 550] width 126 height 18
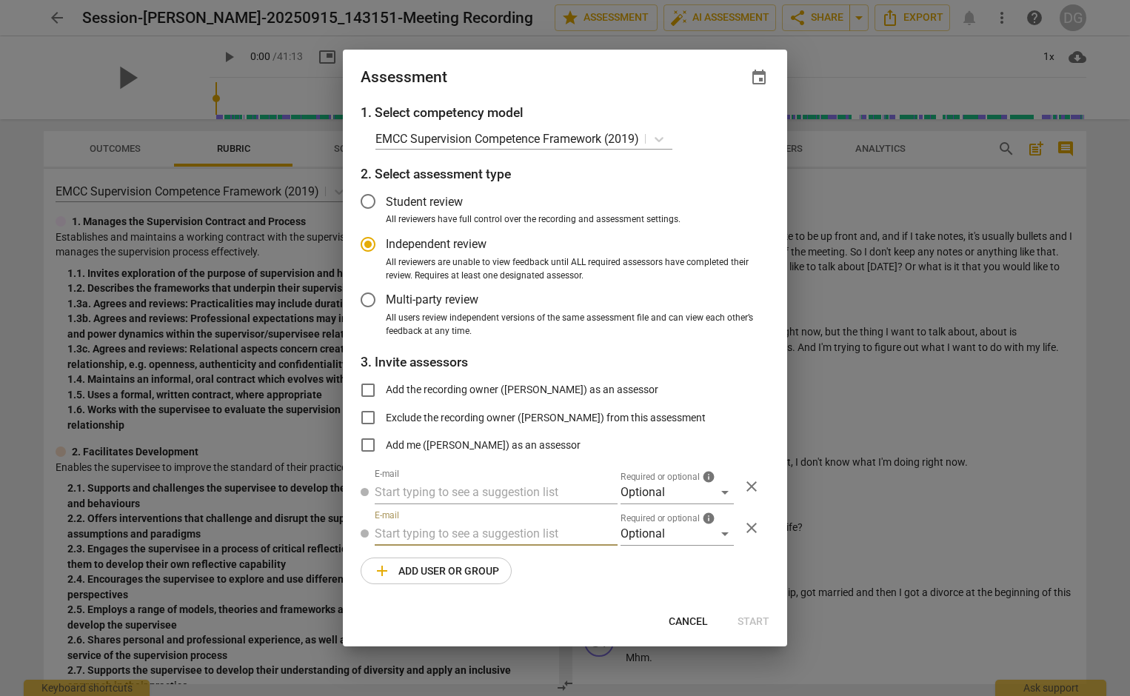
click at [831, 55] on div at bounding box center [565, 348] width 1130 height 696
radio input "false"
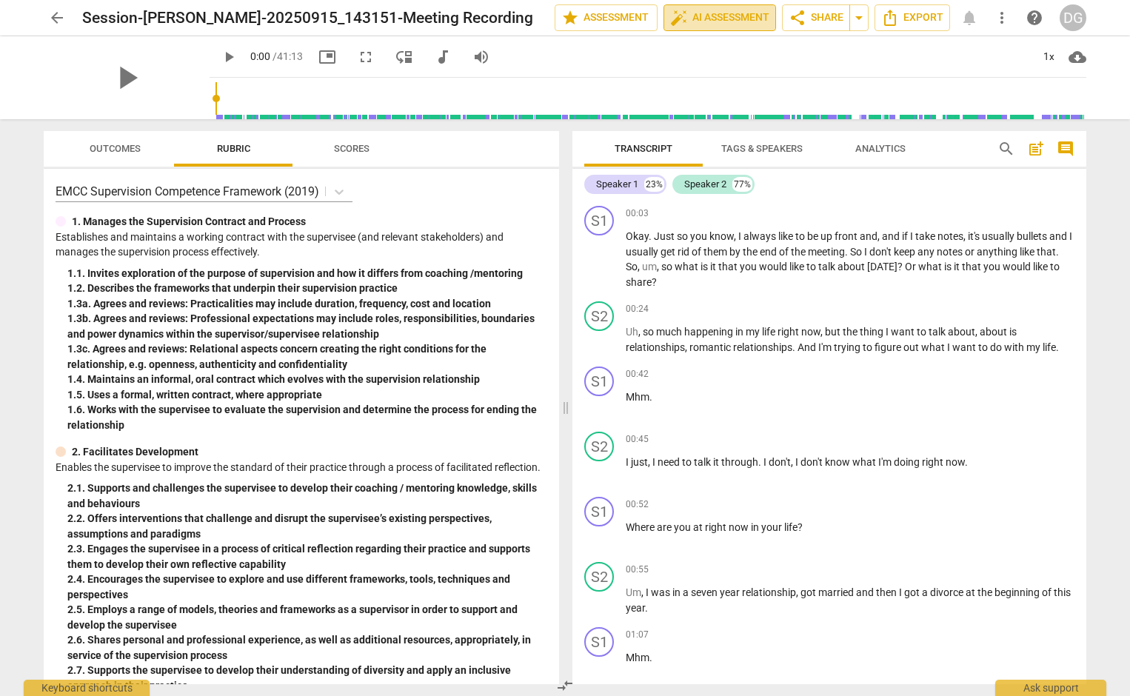
click at [735, 19] on span "auto_fix_high AI Assessment" at bounding box center [719, 18] width 99 height 18
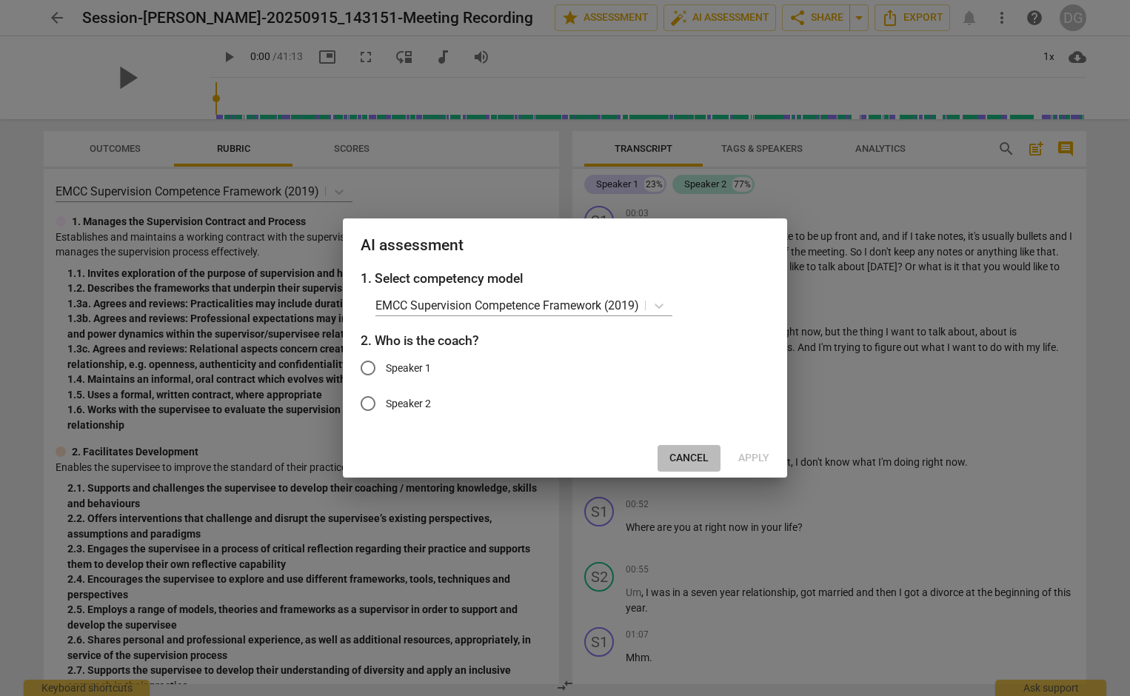
click at [682, 453] on span "Cancel" at bounding box center [689, 458] width 39 height 15
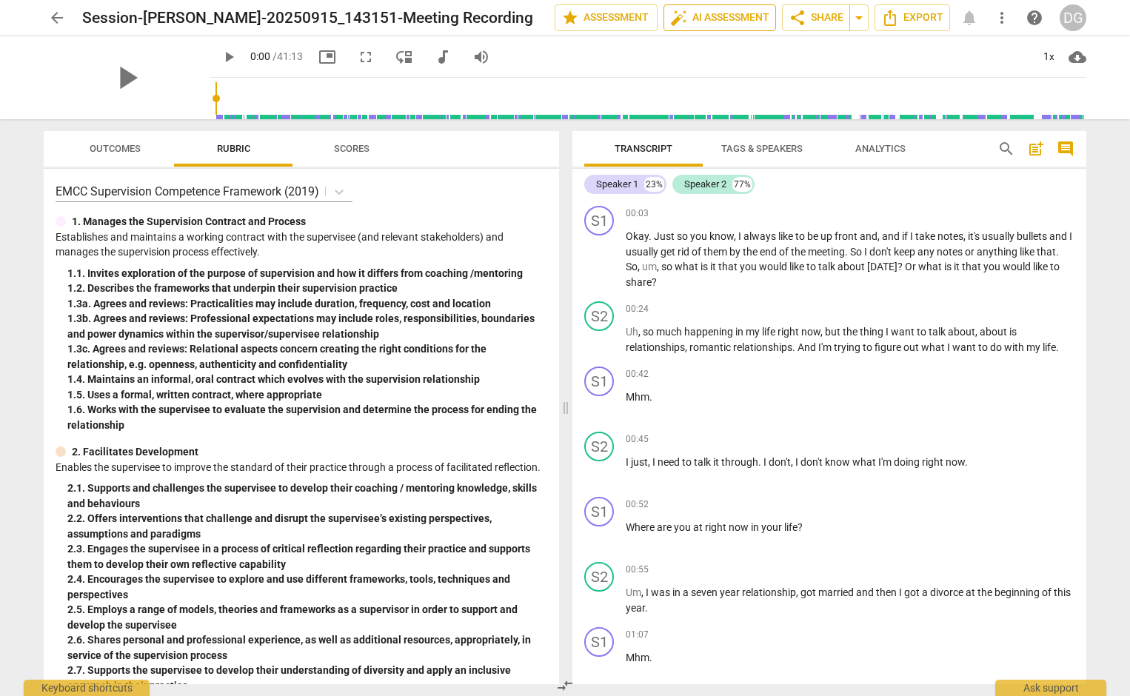
click at [750, 19] on span "auto_fix_high AI Assessment" at bounding box center [719, 18] width 99 height 18
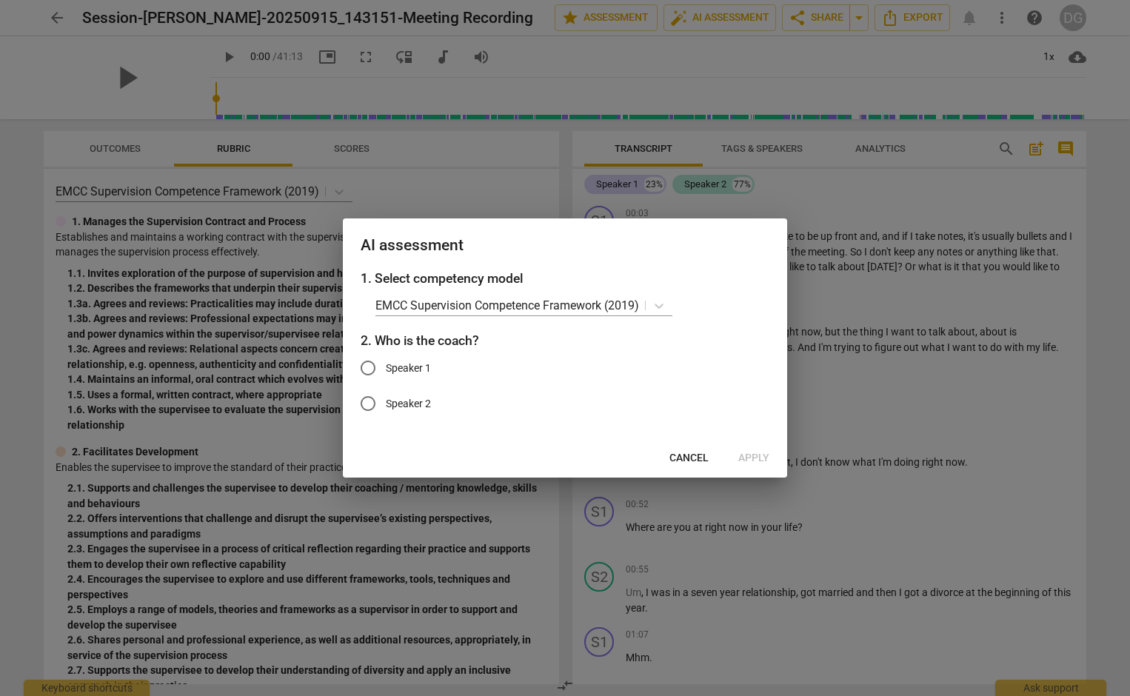
click at [371, 367] on input "Speaker 1" at bounding box center [368, 368] width 36 height 36
radio input "true"
click at [746, 456] on span "Apply" at bounding box center [754, 458] width 31 height 15
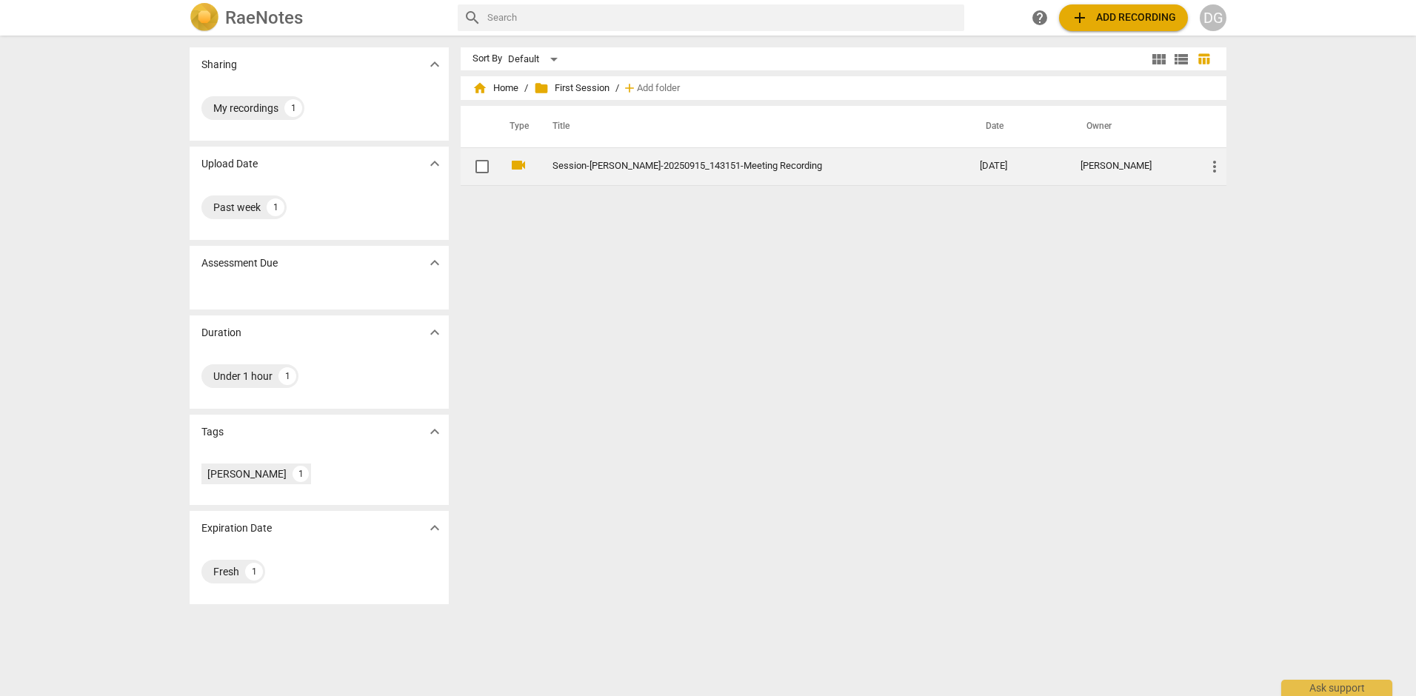
click at [699, 166] on link "Session-[PERSON_NAME]-20250915_143151-Meeting Recording" at bounding box center [740, 166] width 374 height 11
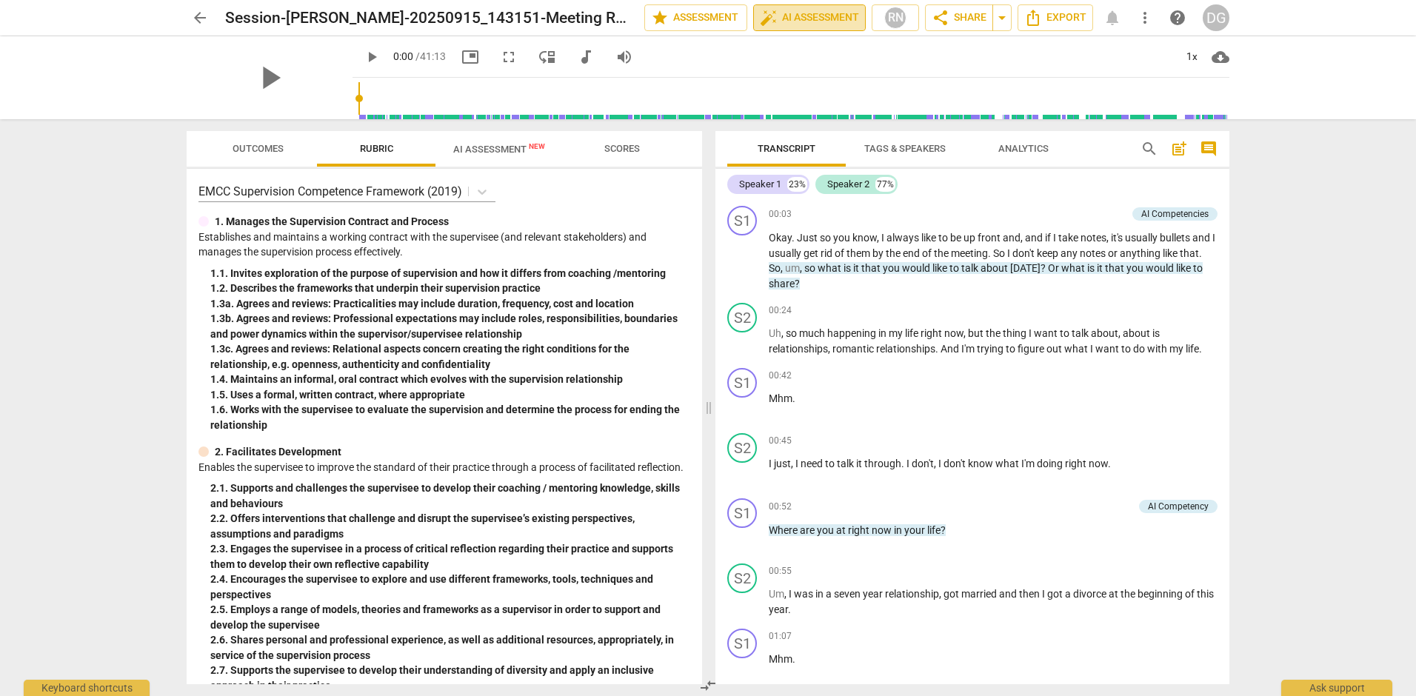
click at [813, 19] on span "auto_fix_high AI Assessment" at bounding box center [809, 18] width 99 height 18
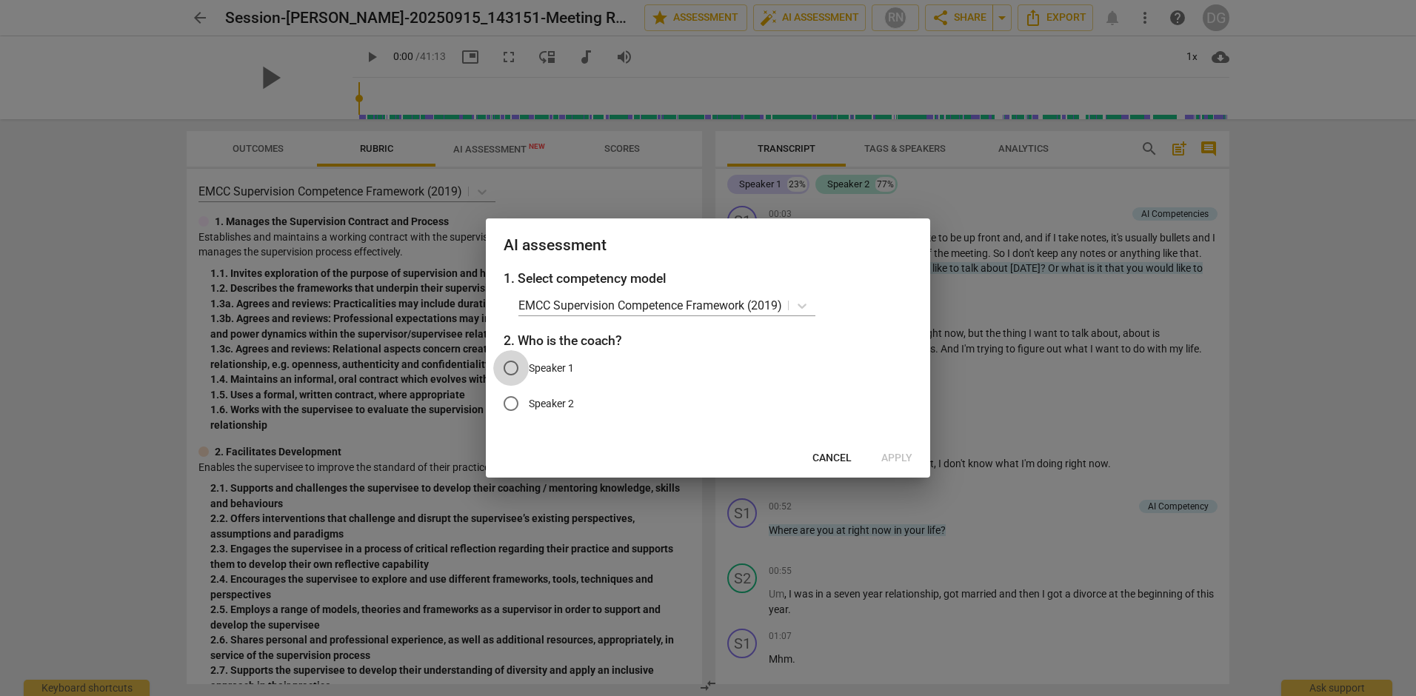
click at [508, 361] on input "Speaker 1" at bounding box center [511, 368] width 36 height 36
radio input "true"
click at [891, 460] on span "Apply" at bounding box center [897, 458] width 31 height 15
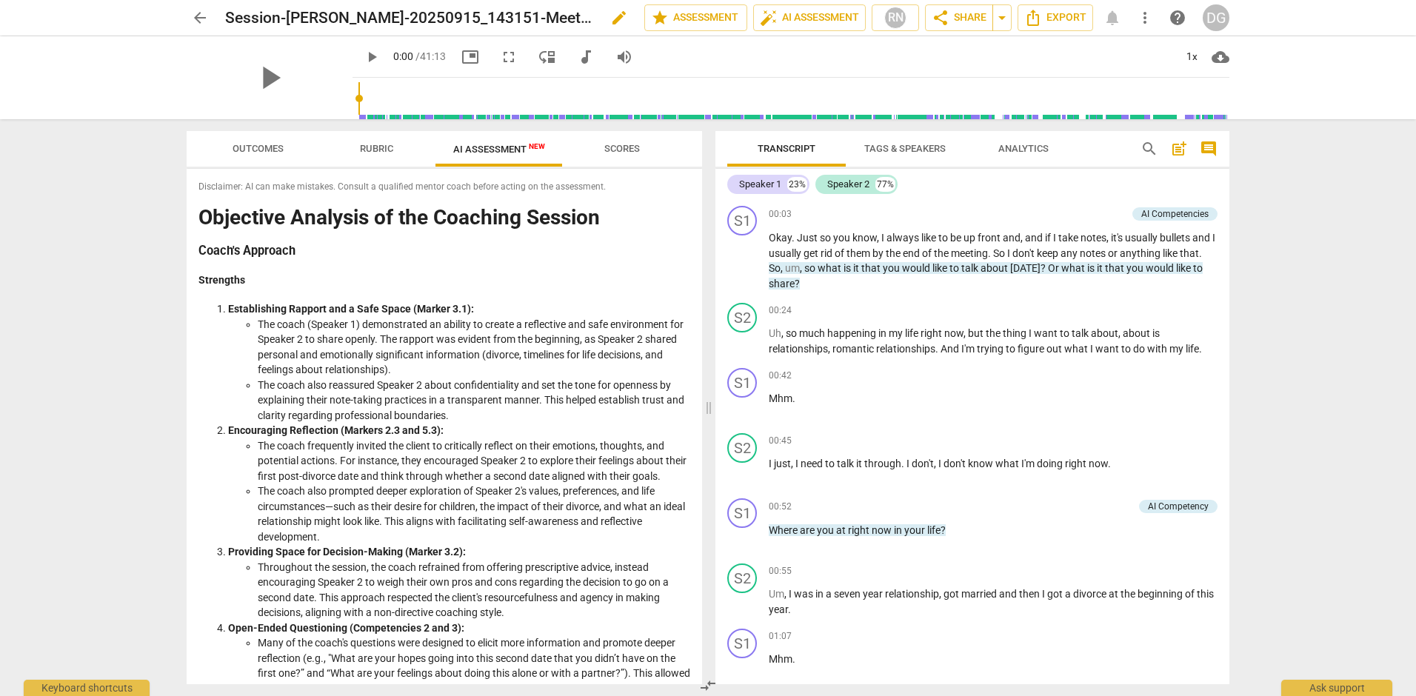
click at [621, 19] on span "edit" at bounding box center [619, 18] width 18 height 18
drag, startPoint x: 507, startPoint y: 15, endPoint x: 210, endPoint y: -1, distance: 297.5
click at [210, 0] on html "arrow_back Session-BERTRAM-20250915_143151-Meeting Recording done clear star As…" at bounding box center [708, 0] width 1416 height 0
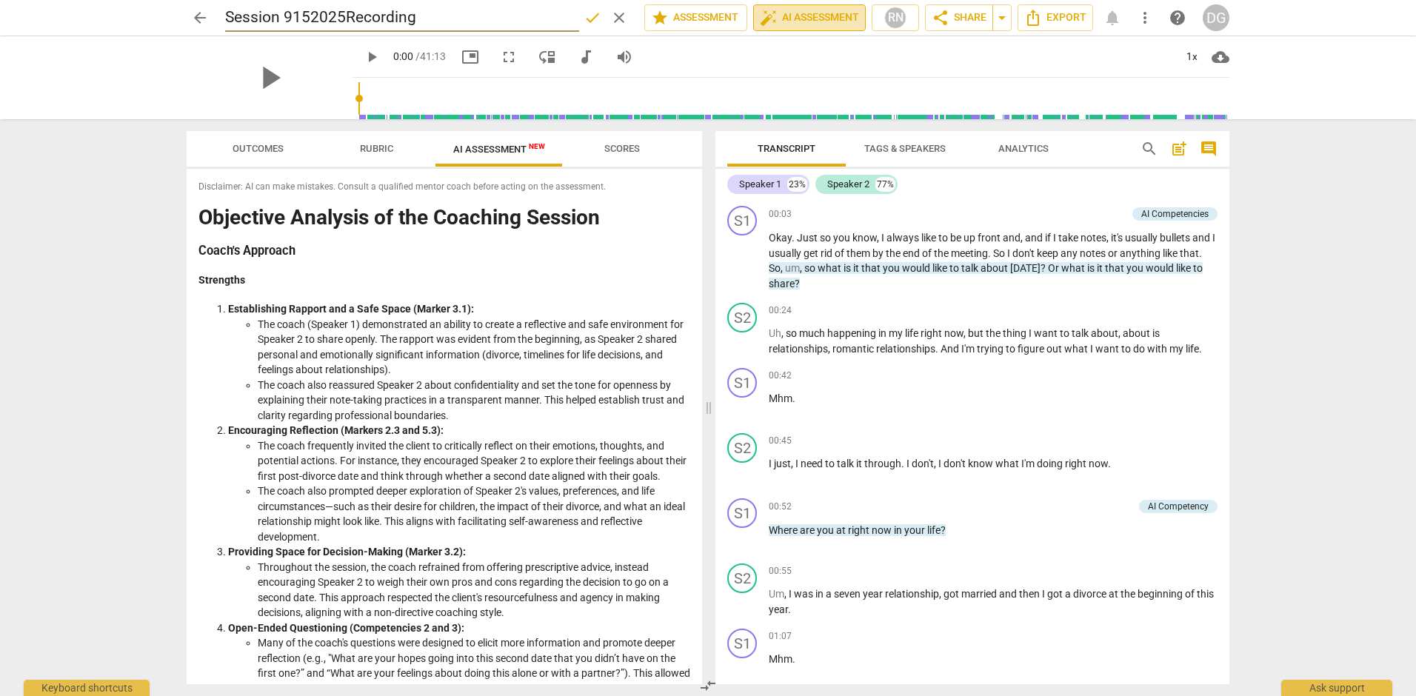
type input "Session 9152025Recording"
click at [842, 20] on span "auto_fix_high AI Assessment" at bounding box center [809, 18] width 99 height 18
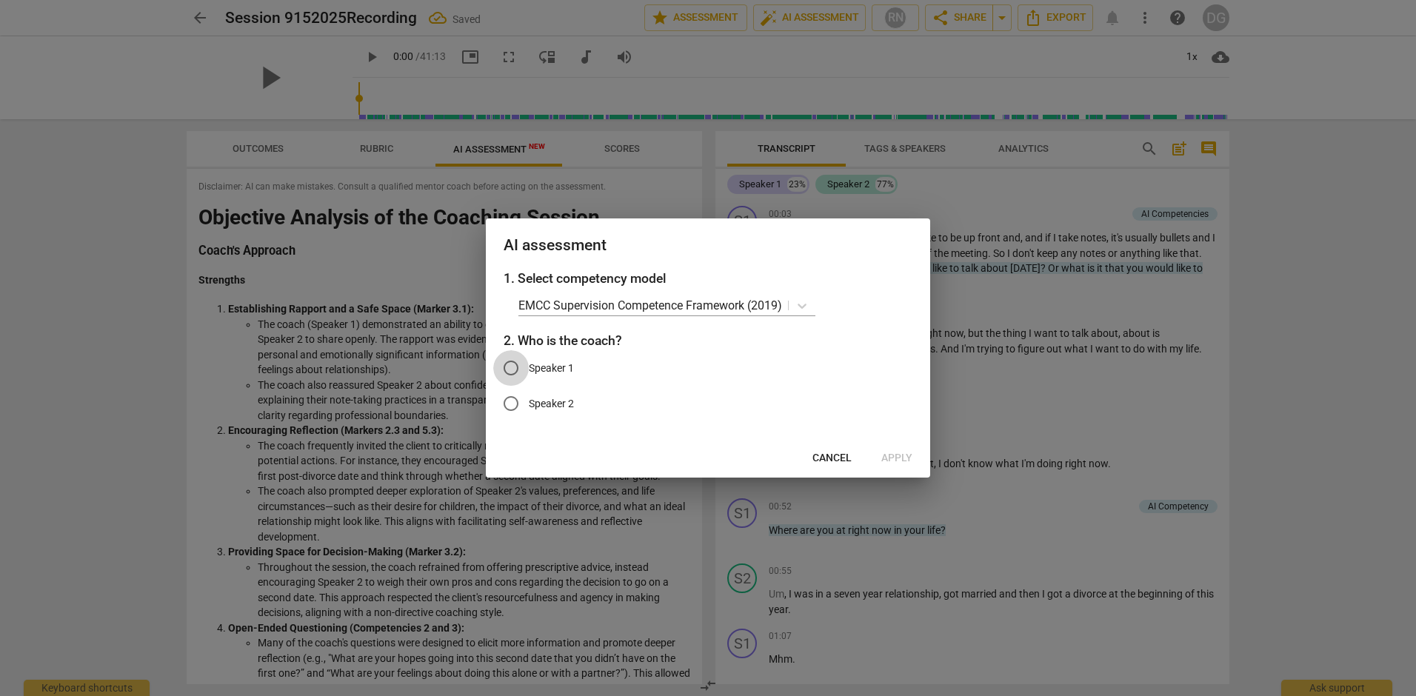
click at [507, 367] on input "Speaker 1" at bounding box center [511, 368] width 36 height 36
radio input "true"
click at [900, 459] on span "Apply" at bounding box center [897, 458] width 31 height 15
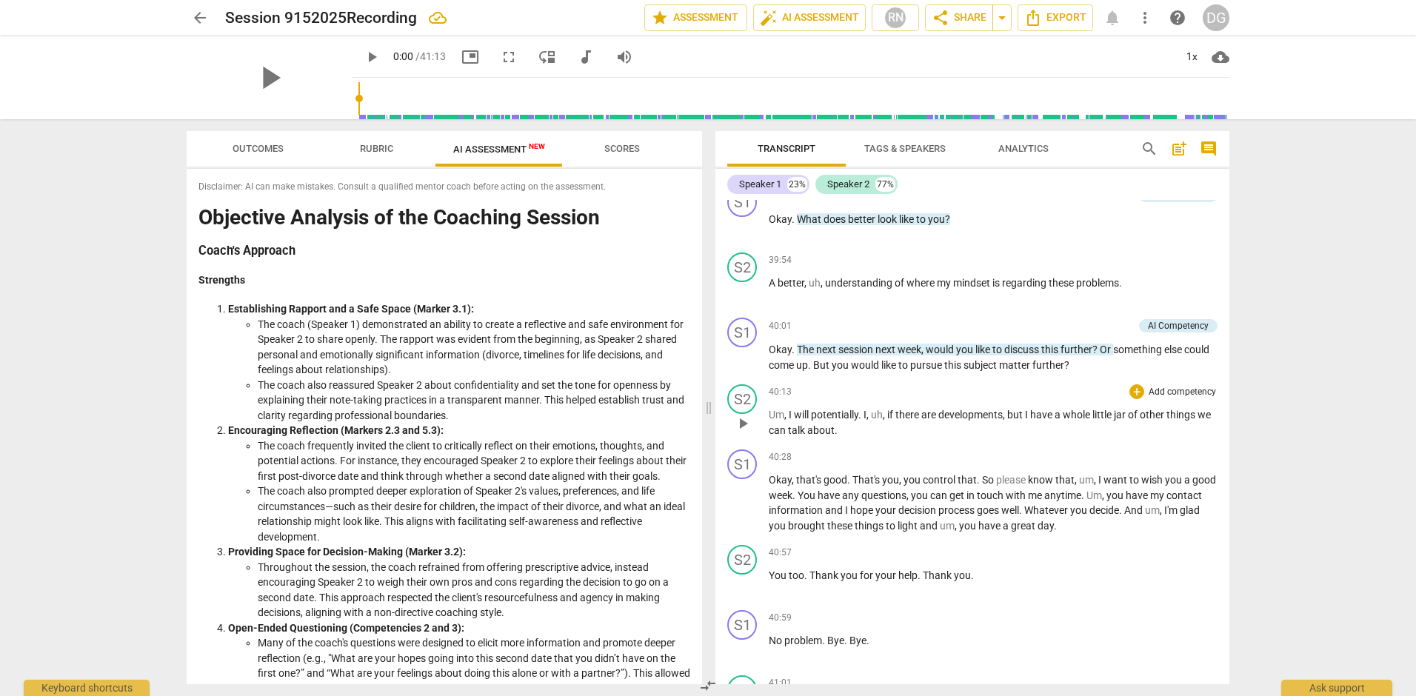
scroll to position [11239, 0]
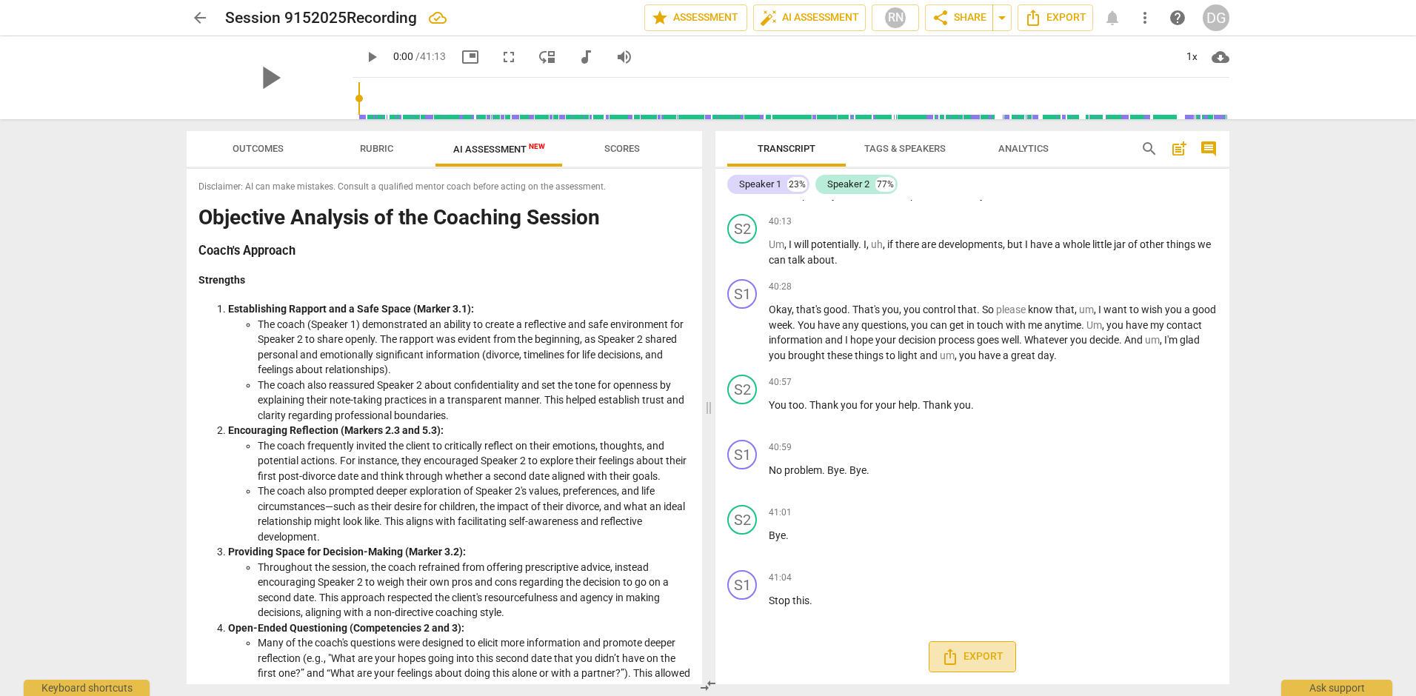
click at [986, 659] on span "Export" at bounding box center [973, 657] width 62 height 18
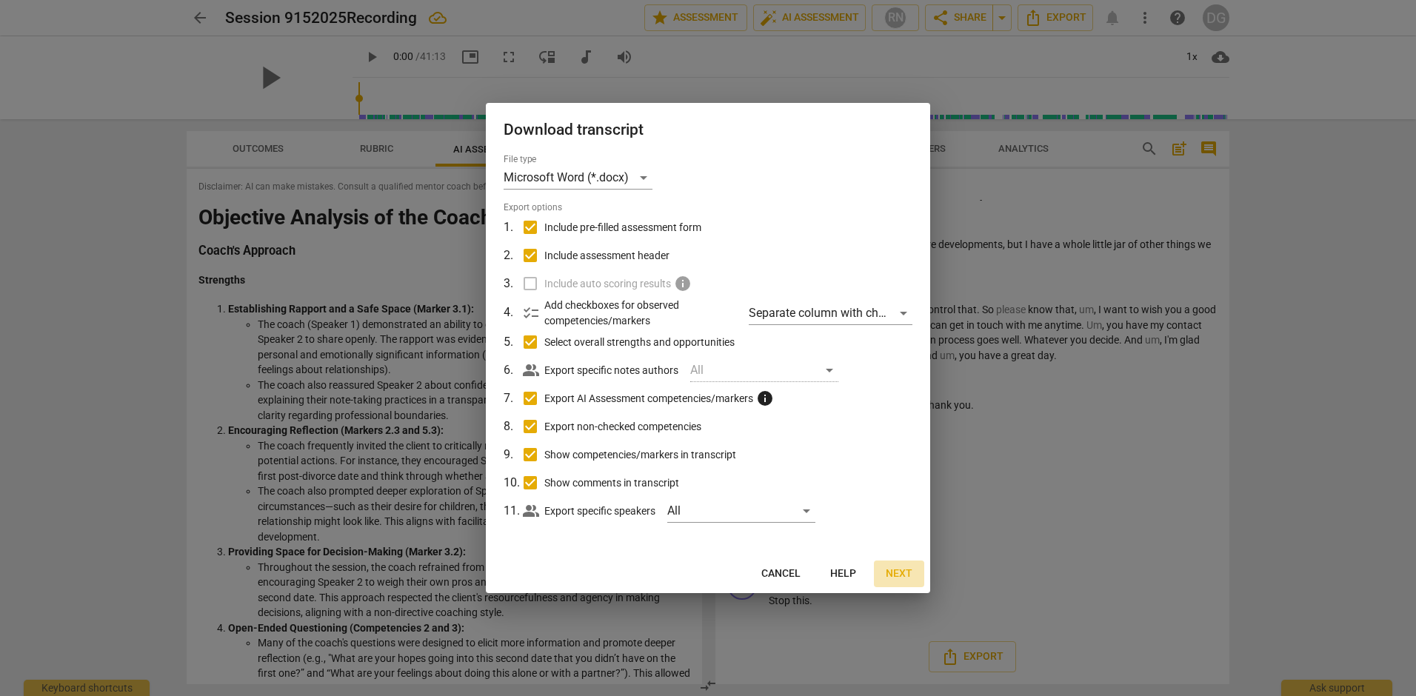
click at [904, 573] on span "Next" at bounding box center [899, 574] width 27 height 15
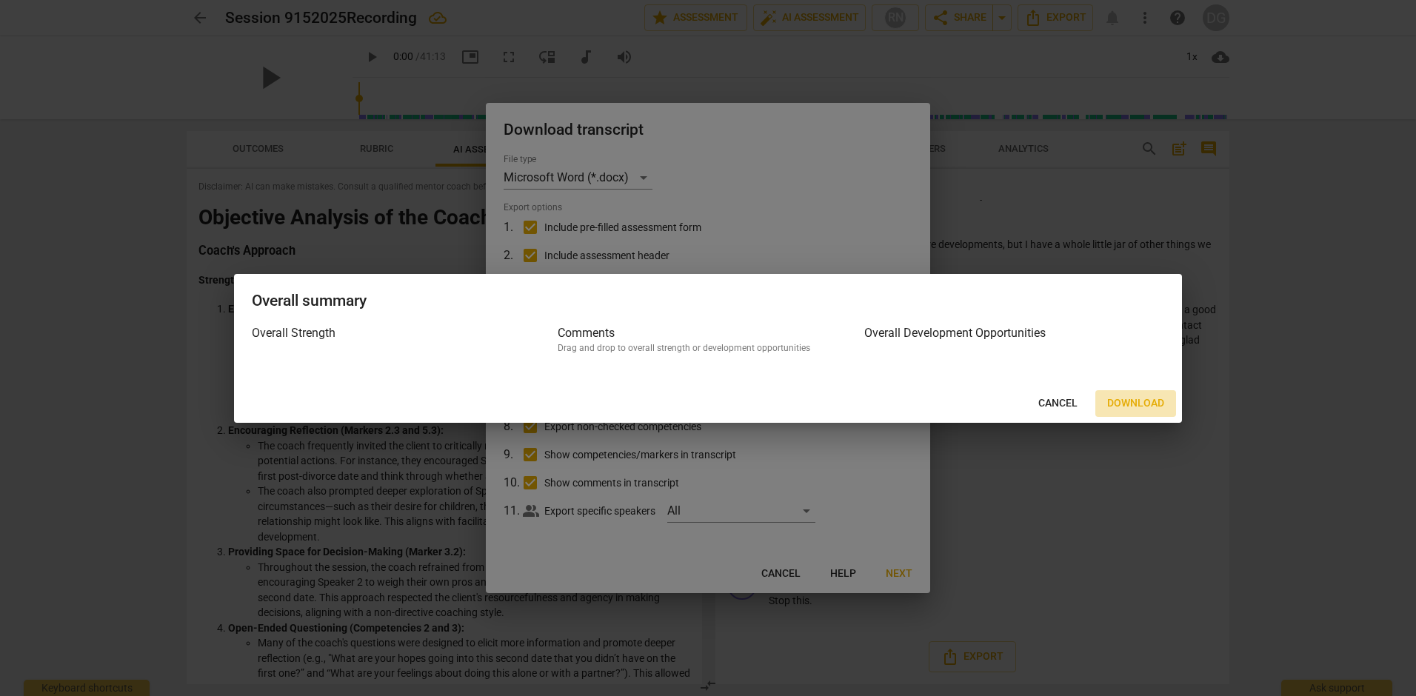
click at [1135, 401] on span "Download" at bounding box center [1135, 403] width 57 height 15
